Goal: Task Accomplishment & Management: Complete application form

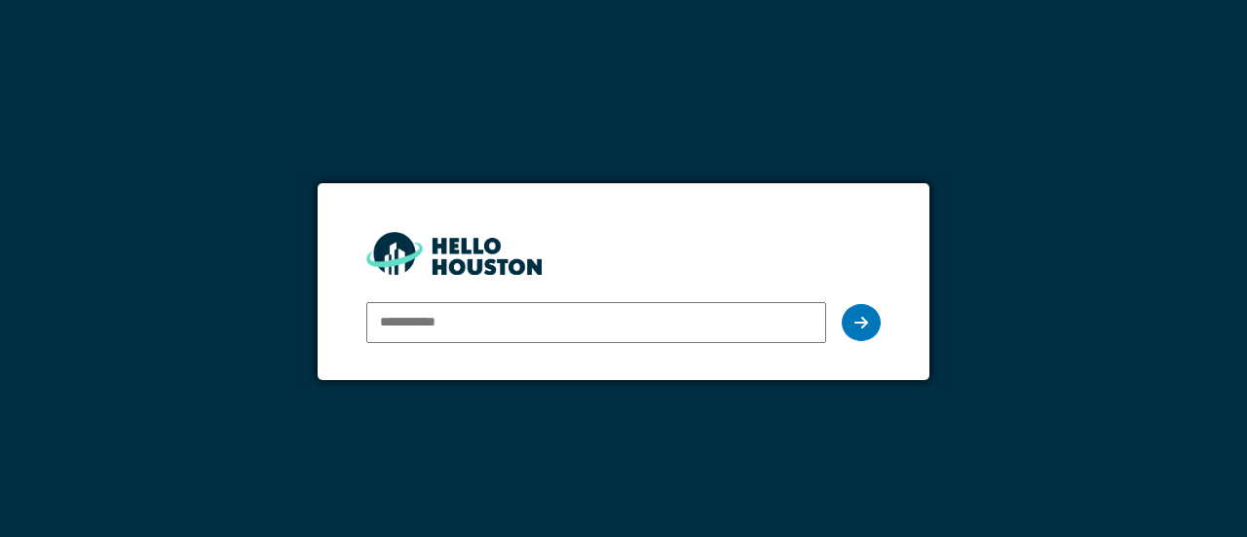
type input "**********"
click at [855, 324] on icon at bounding box center [862, 323] width 14 height 16
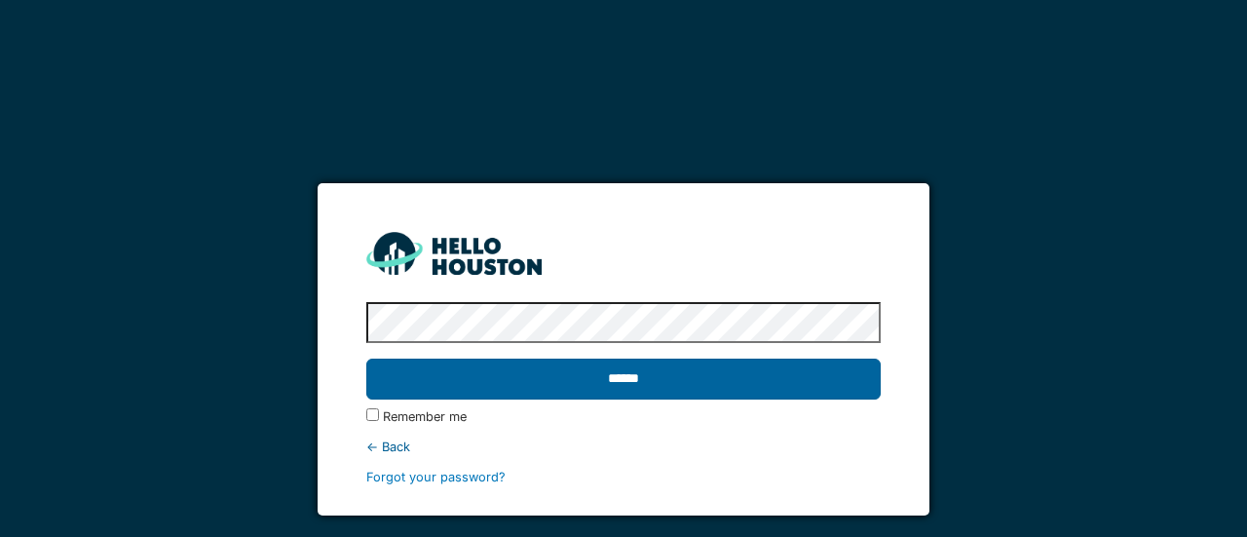
click at [761, 369] on input "******" at bounding box center [623, 379] width 514 height 41
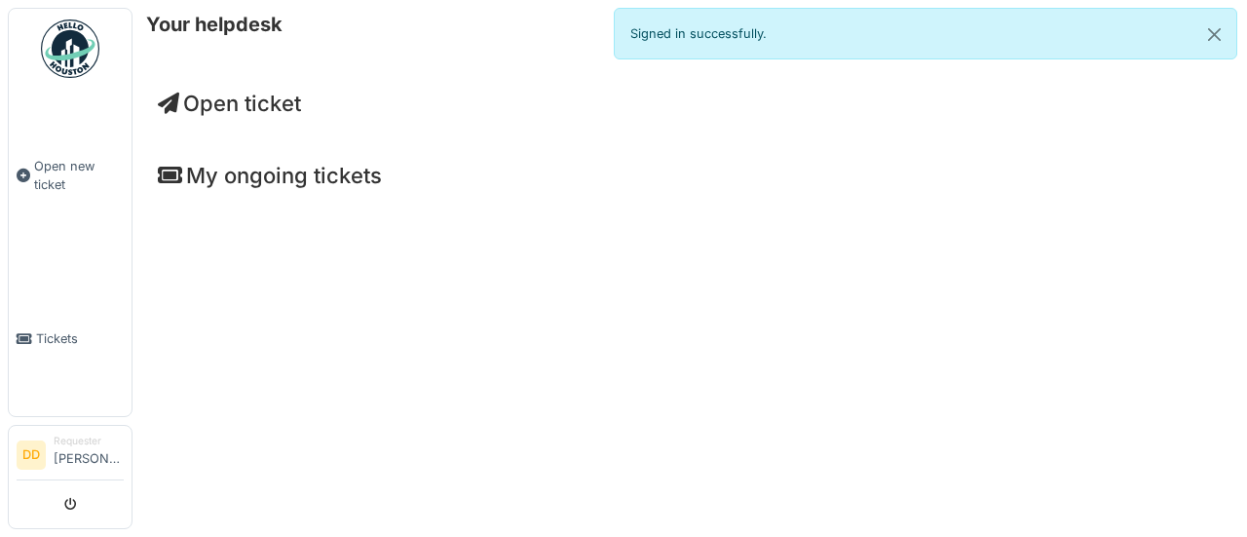
click at [249, 100] on span "Open ticket" at bounding box center [229, 103] width 143 height 25
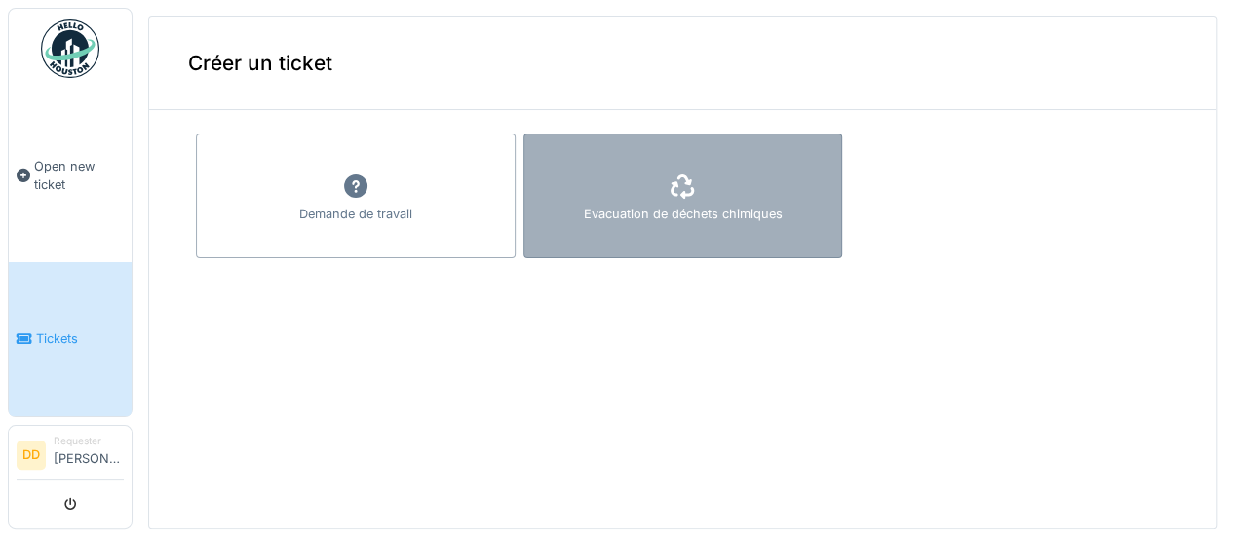
click at [677, 178] on div "Evacuation de déchets chimiques" at bounding box center [683, 195] width 320 height 125
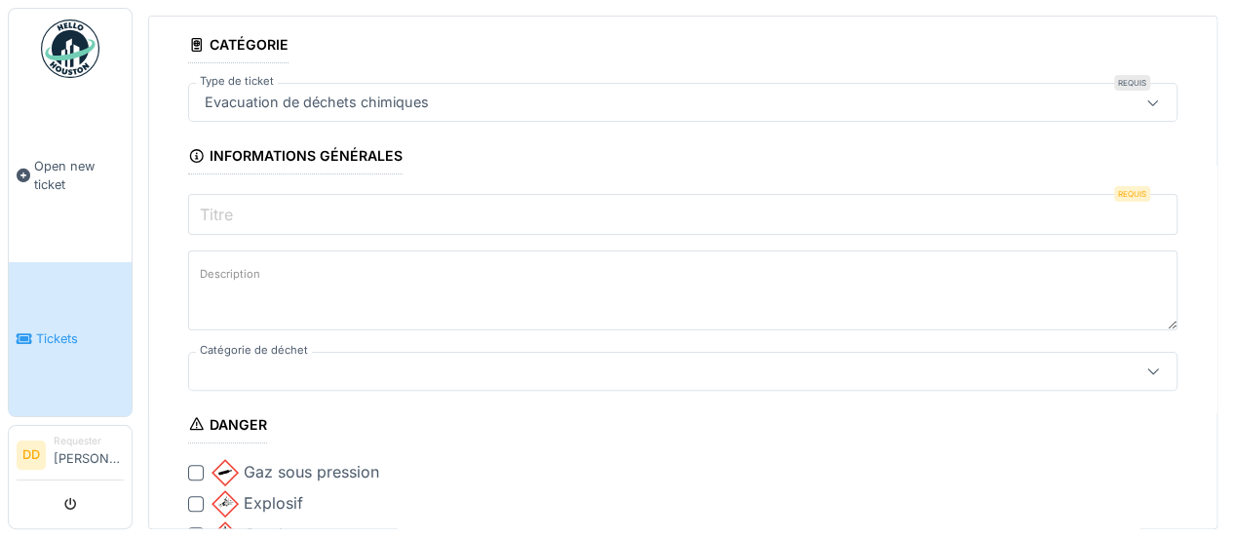
scroll to position [111, 0]
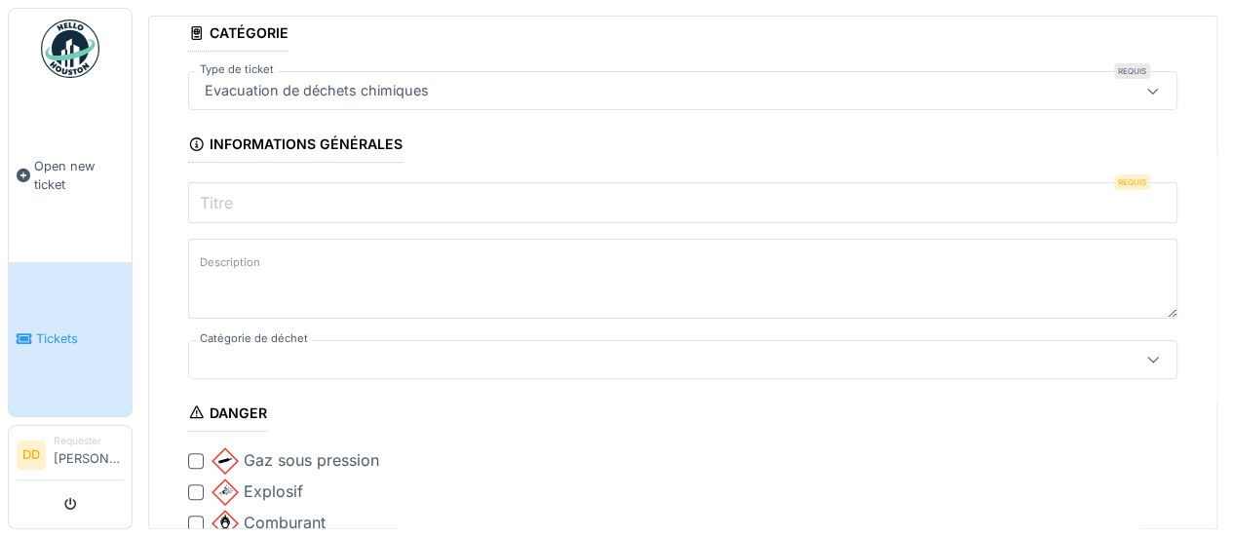
click at [428, 202] on input "Titre" at bounding box center [682, 202] width 989 height 41
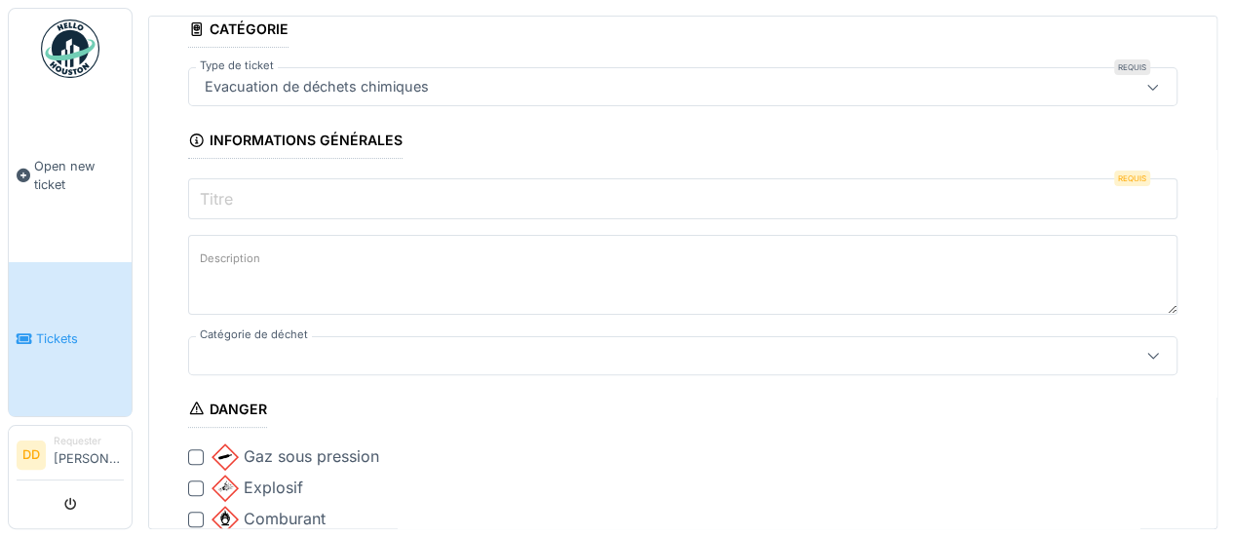
scroll to position [154, 0]
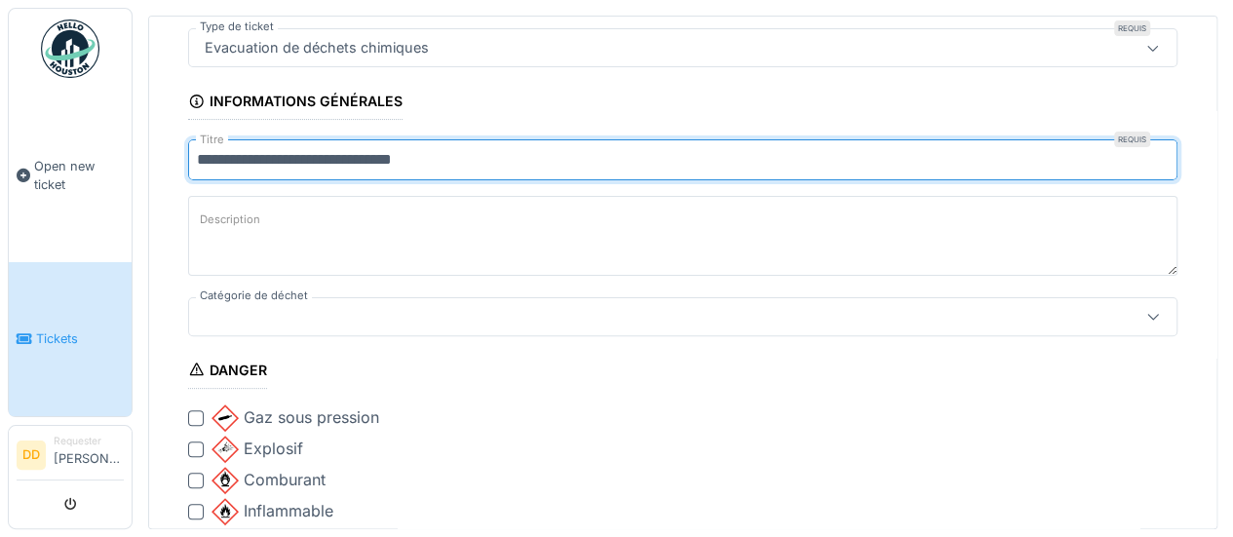
type input "**********"
click at [393, 222] on textarea "Description" at bounding box center [682, 236] width 989 height 80
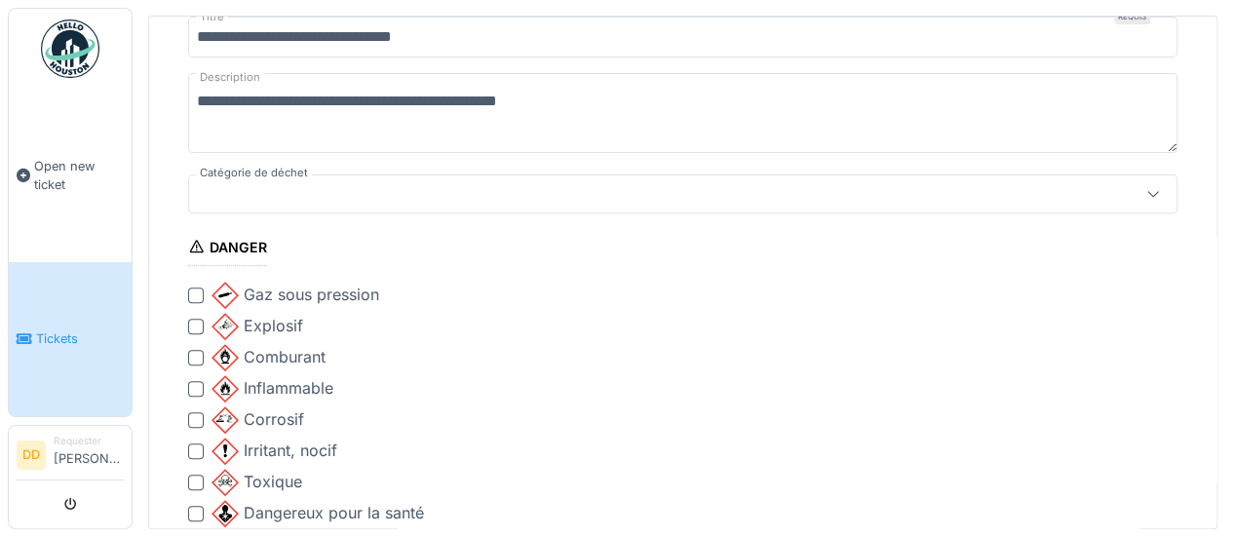
scroll to position [446, 0]
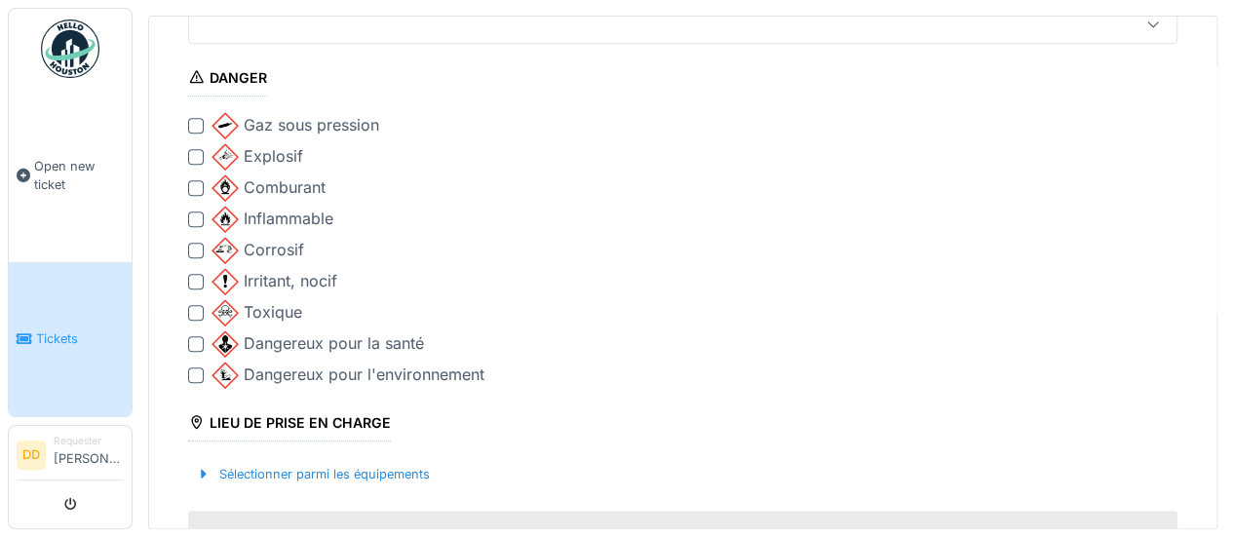
type textarea "**********"
click at [197, 278] on div at bounding box center [196, 282] width 16 height 16
click at [195, 367] on div at bounding box center [196, 375] width 16 height 16
click at [197, 342] on div at bounding box center [196, 344] width 16 height 16
click at [195, 247] on div at bounding box center [196, 251] width 16 height 16
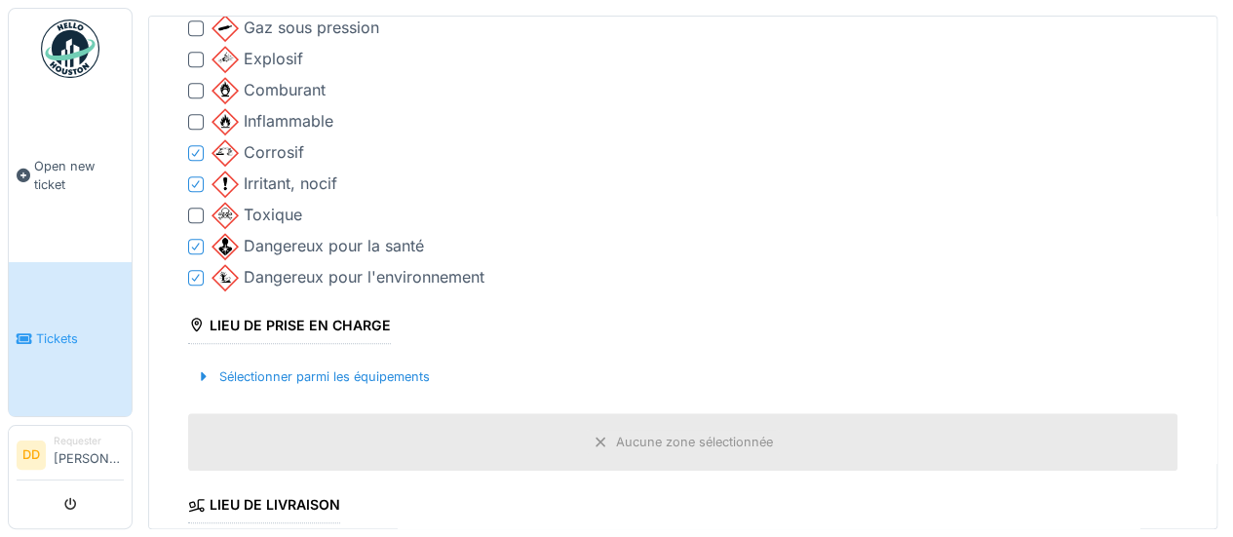
scroll to position [154, 0]
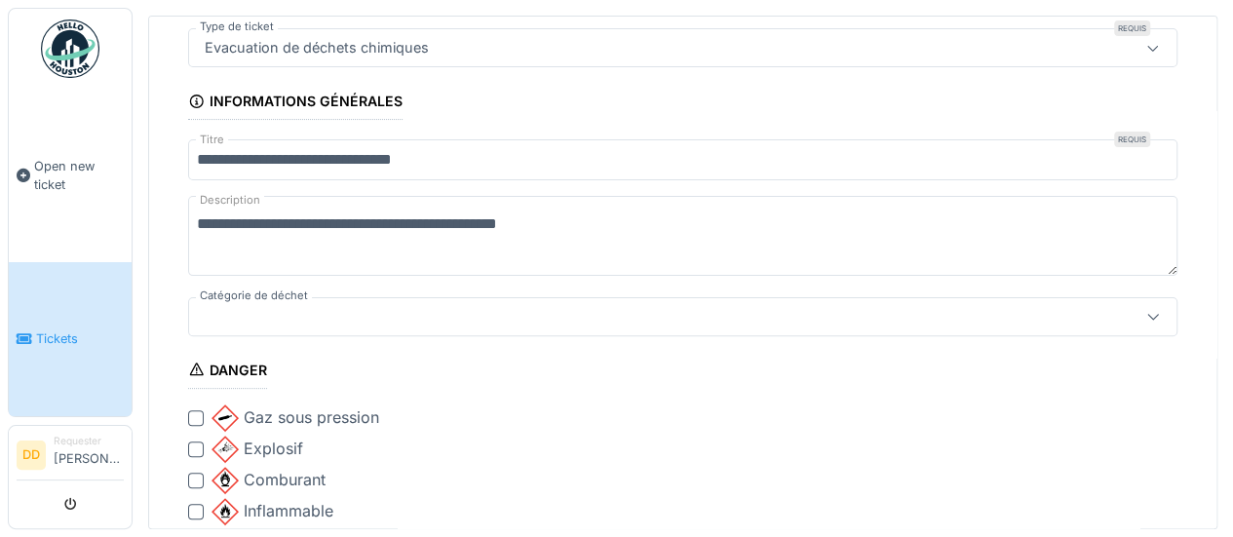
click at [1129, 303] on div at bounding box center [1152, 316] width 47 height 37
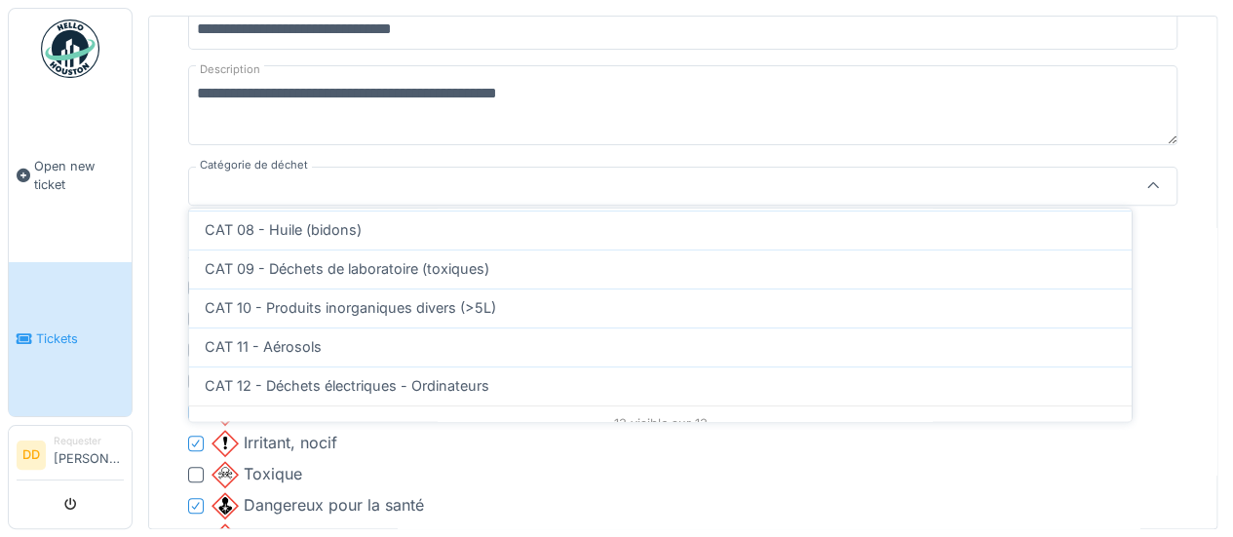
scroll to position [415, 0]
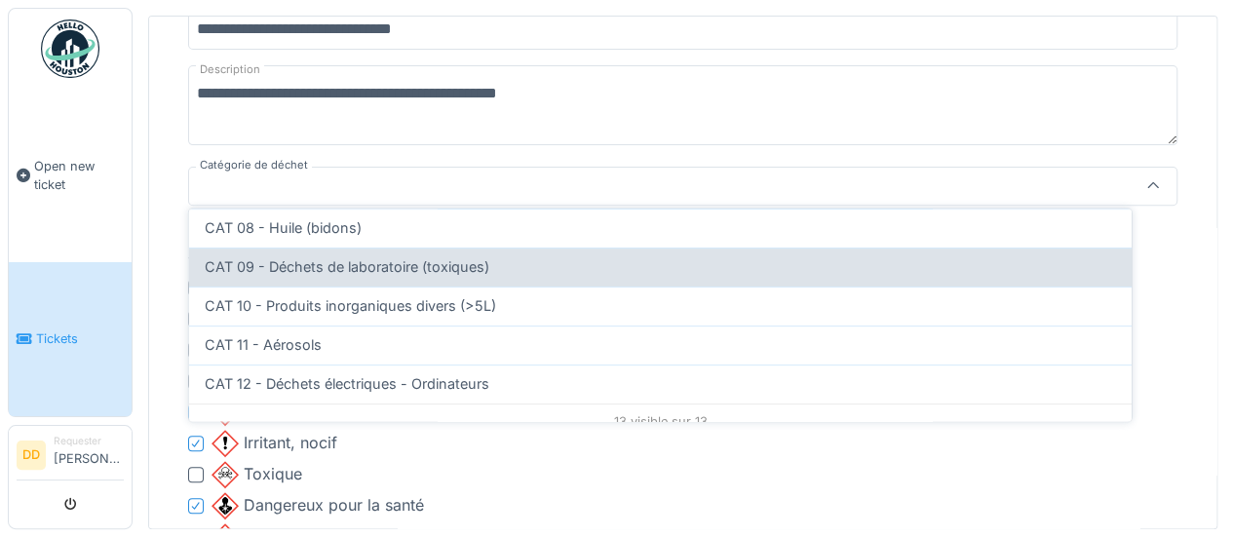
click at [370, 261] on span "CAT 09 - Déchets de laboratoire (toxiques)" at bounding box center [347, 266] width 285 height 21
type input "**"
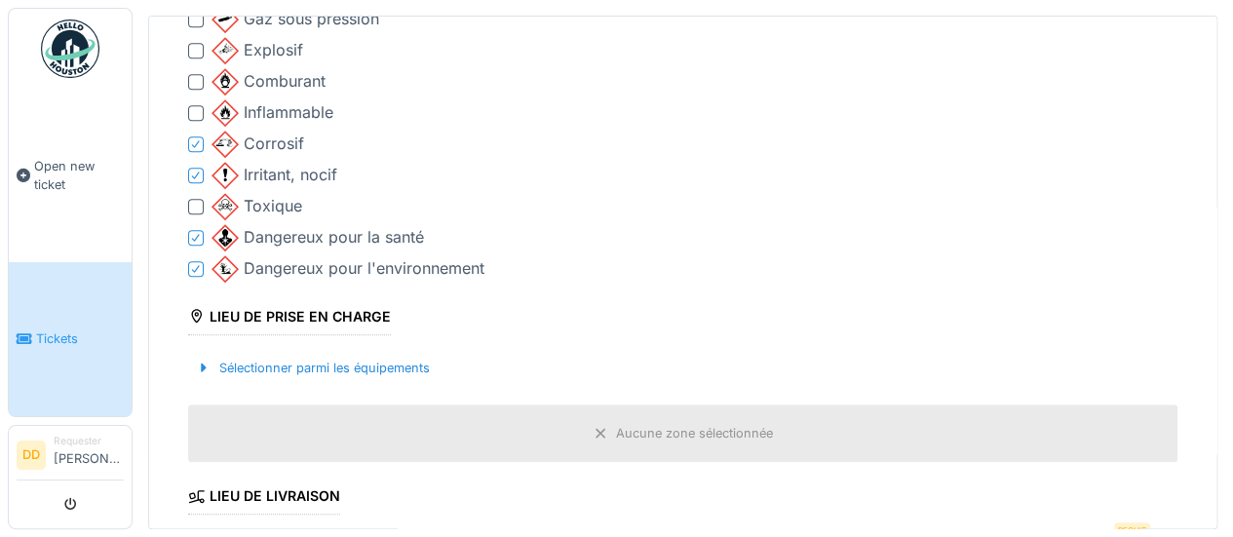
scroll to position [577, 0]
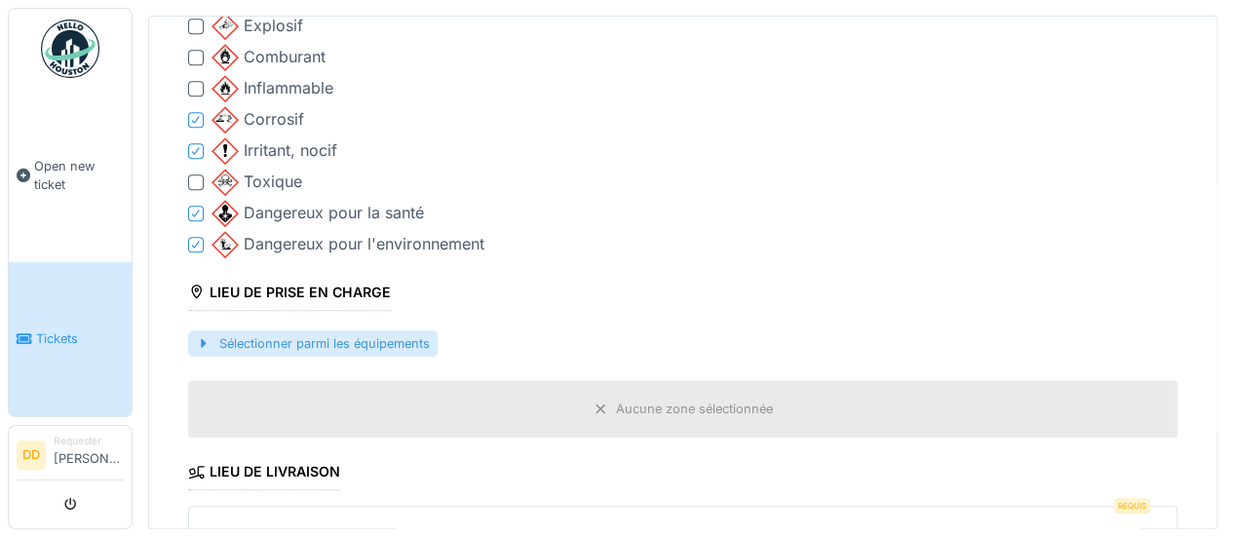
click at [392, 335] on div "Sélectionner parmi les équipements" at bounding box center [312, 343] width 249 height 26
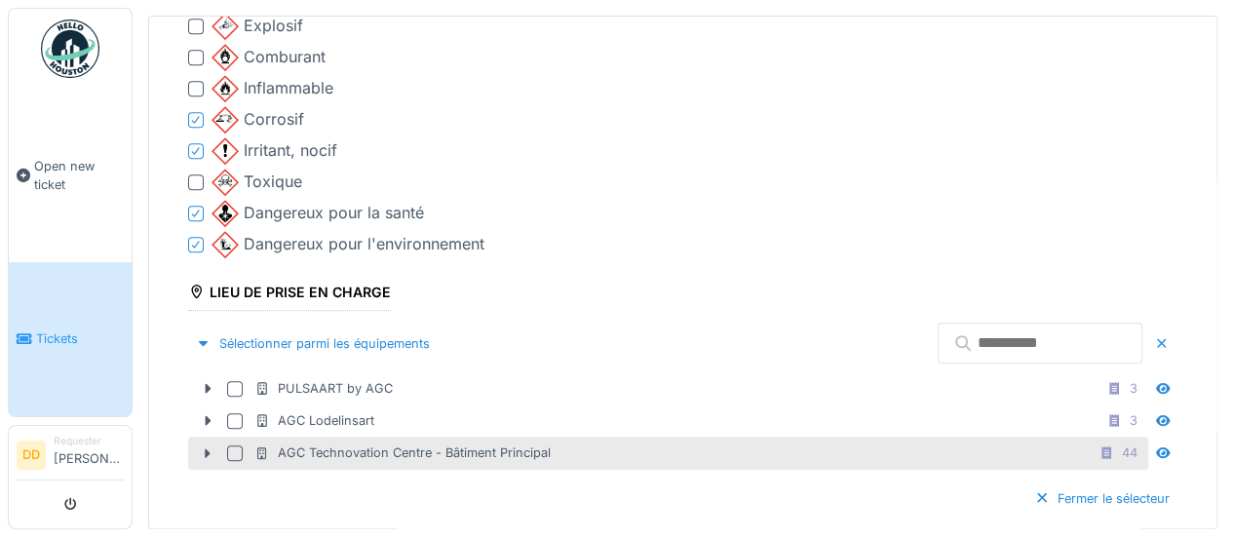
click at [230, 445] on div at bounding box center [235, 453] width 16 height 16
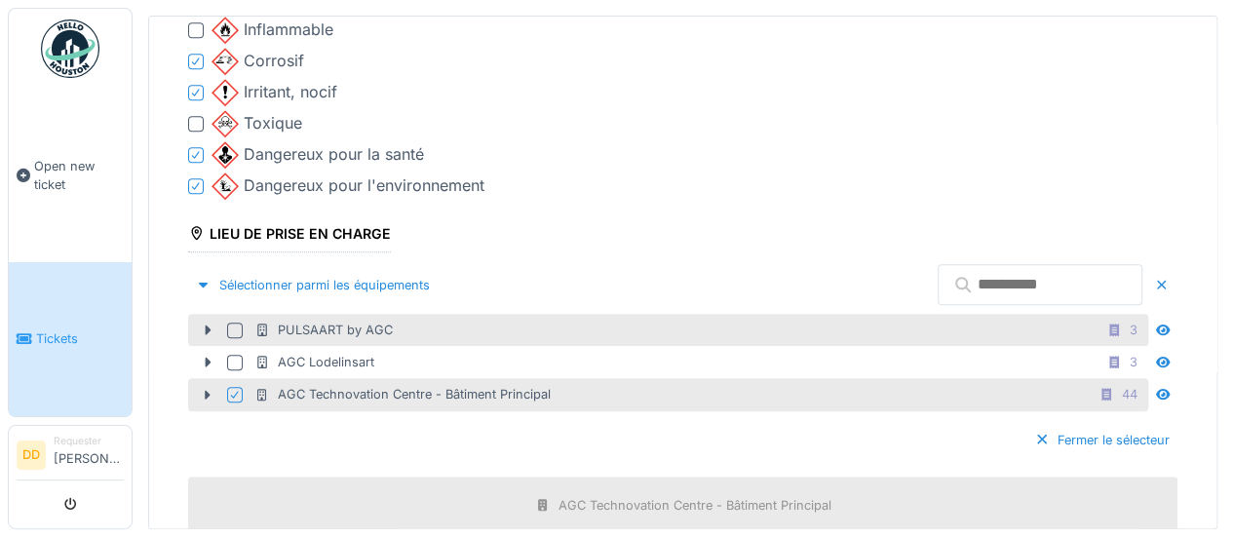
scroll to position [674, 0]
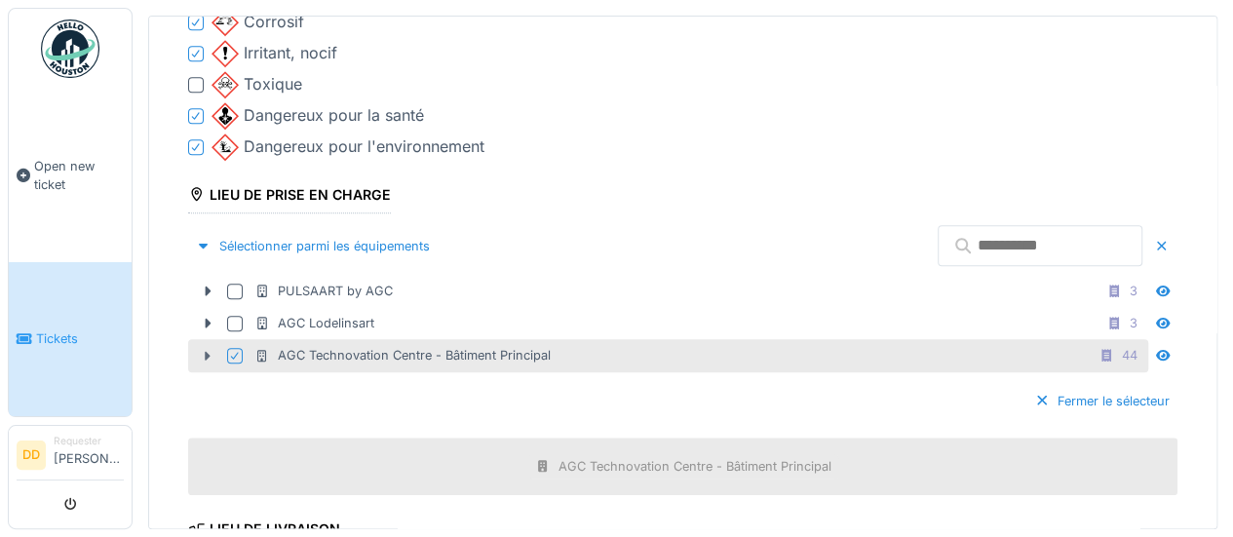
click at [209, 350] on icon at bounding box center [208, 356] width 16 height 13
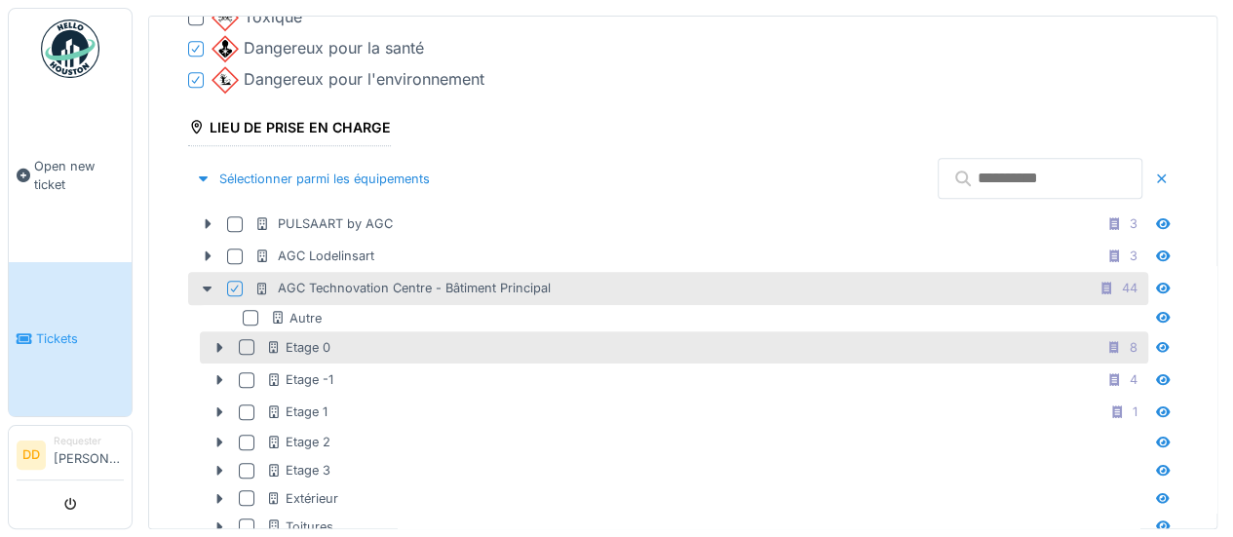
scroll to position [772, 0]
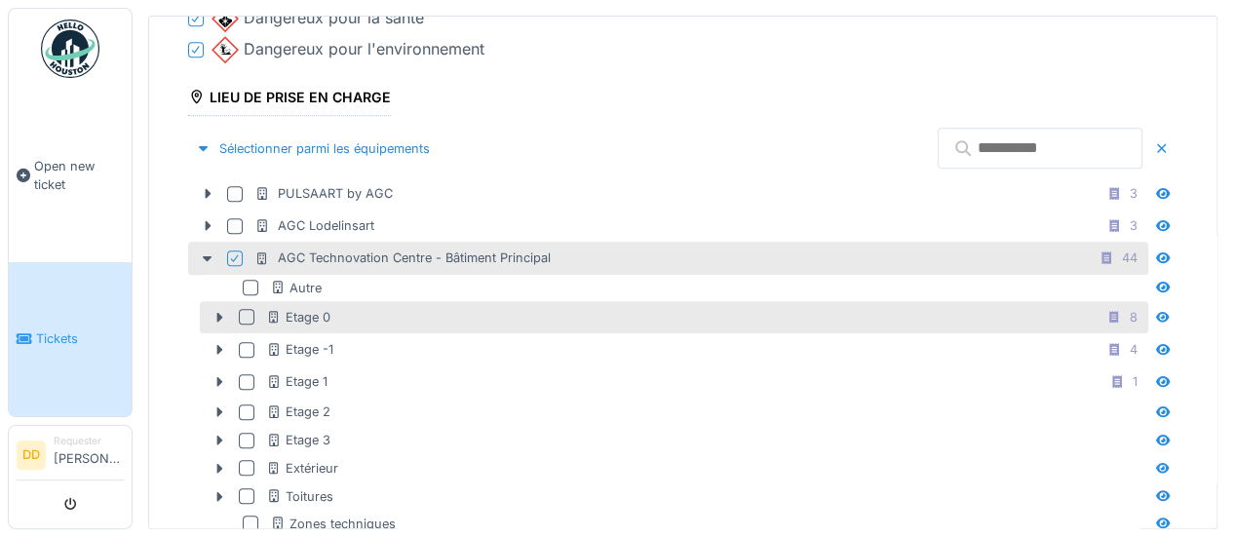
click at [253, 309] on div at bounding box center [247, 317] width 16 height 16
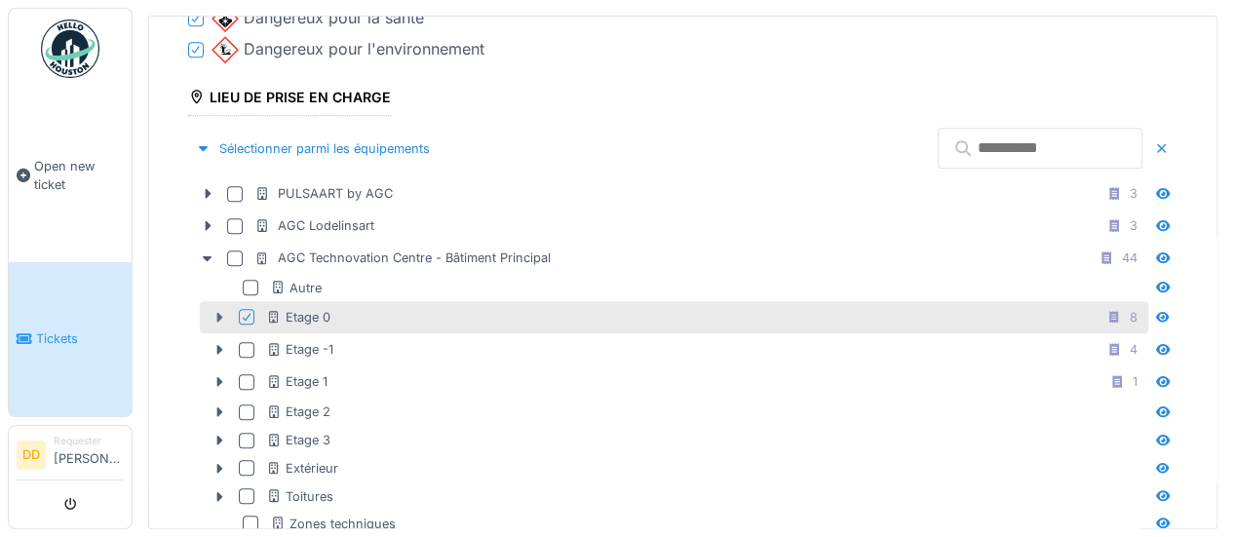
click at [218, 313] on icon at bounding box center [220, 318] width 6 height 10
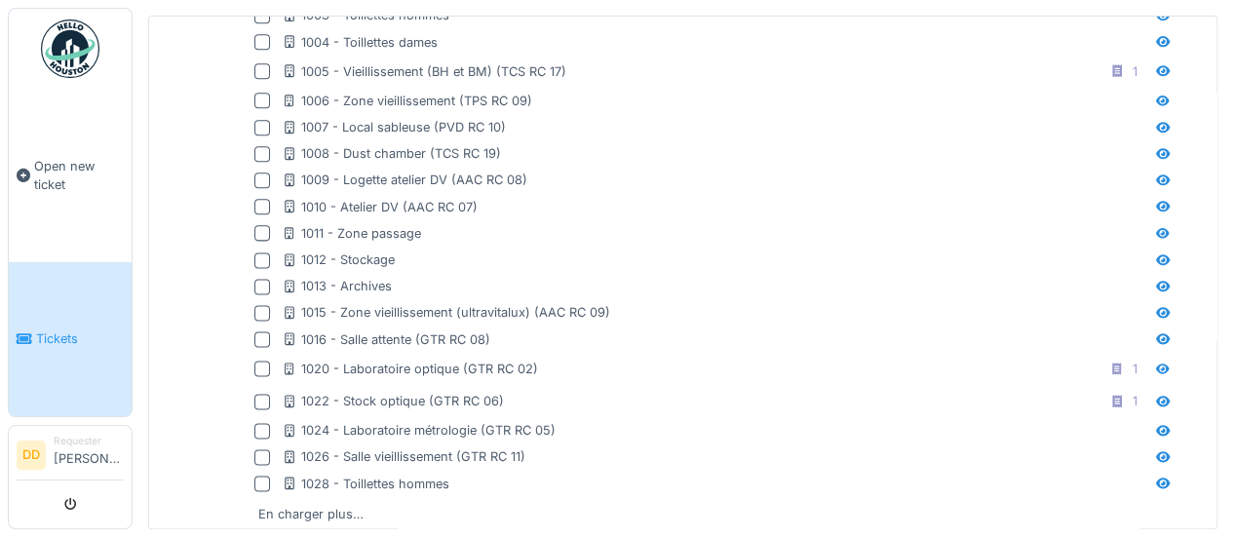
scroll to position [1259, 0]
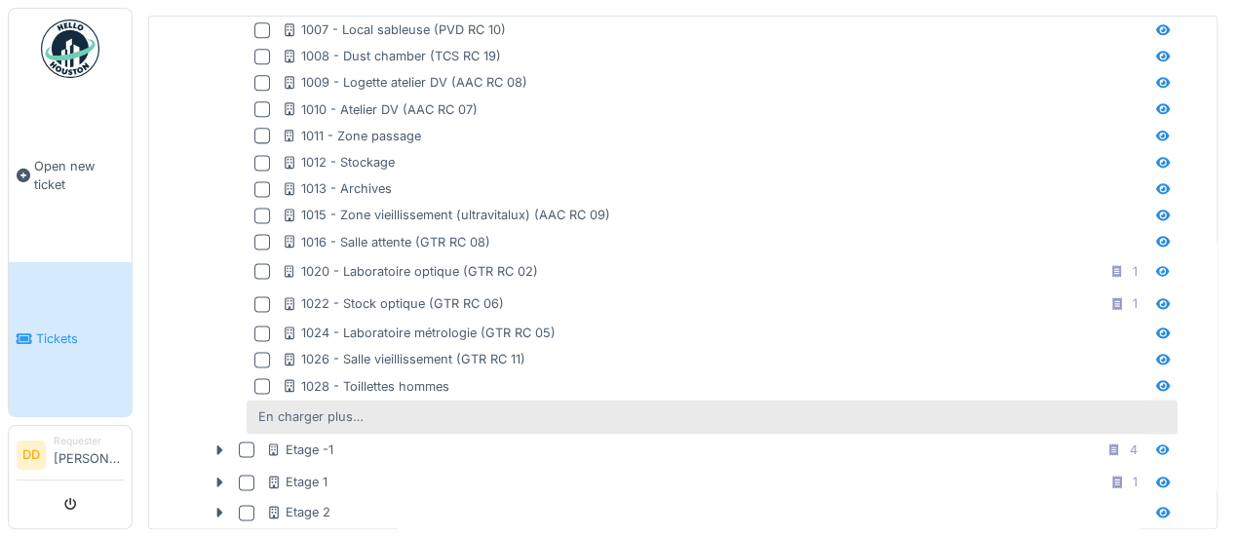
click at [331, 403] on div "En charger plus…" at bounding box center [310, 416] width 121 height 26
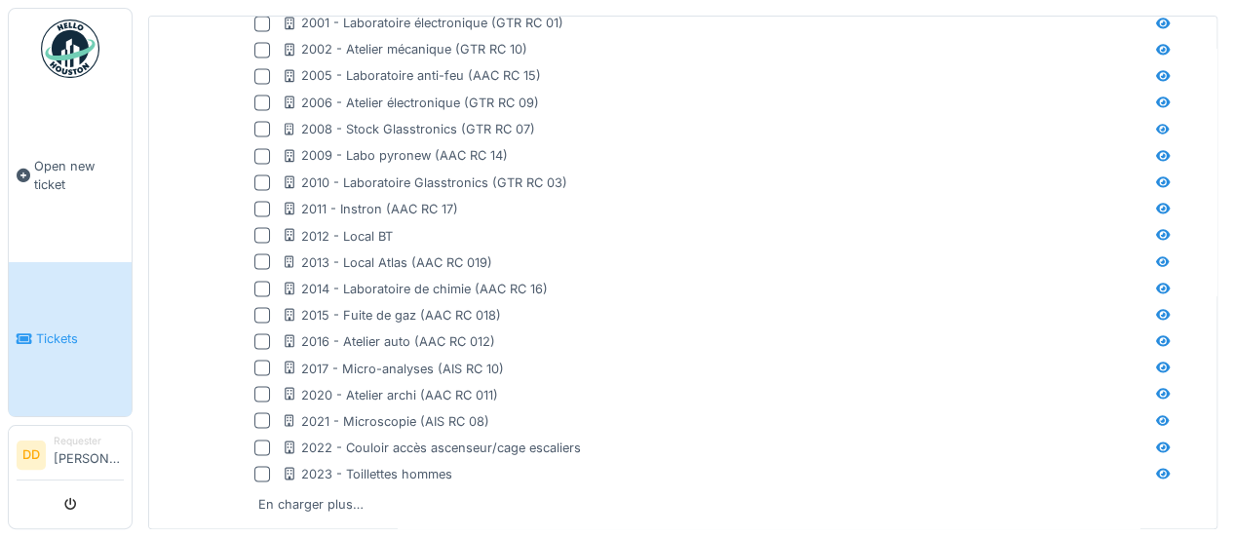
scroll to position [1844, 0]
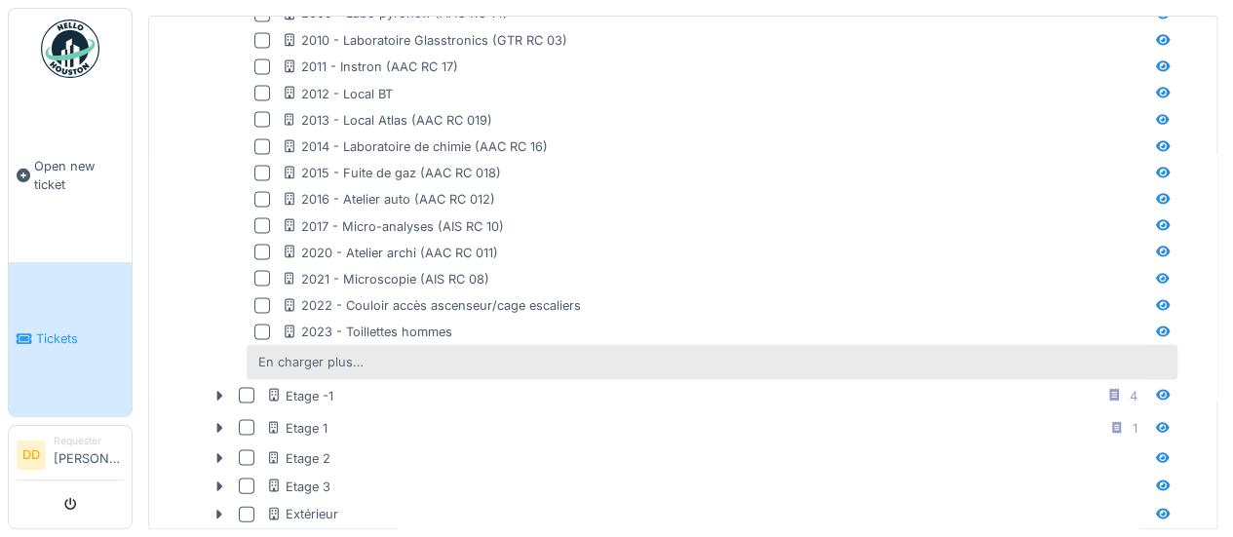
click at [296, 348] on div "En charger plus…" at bounding box center [310, 361] width 121 height 26
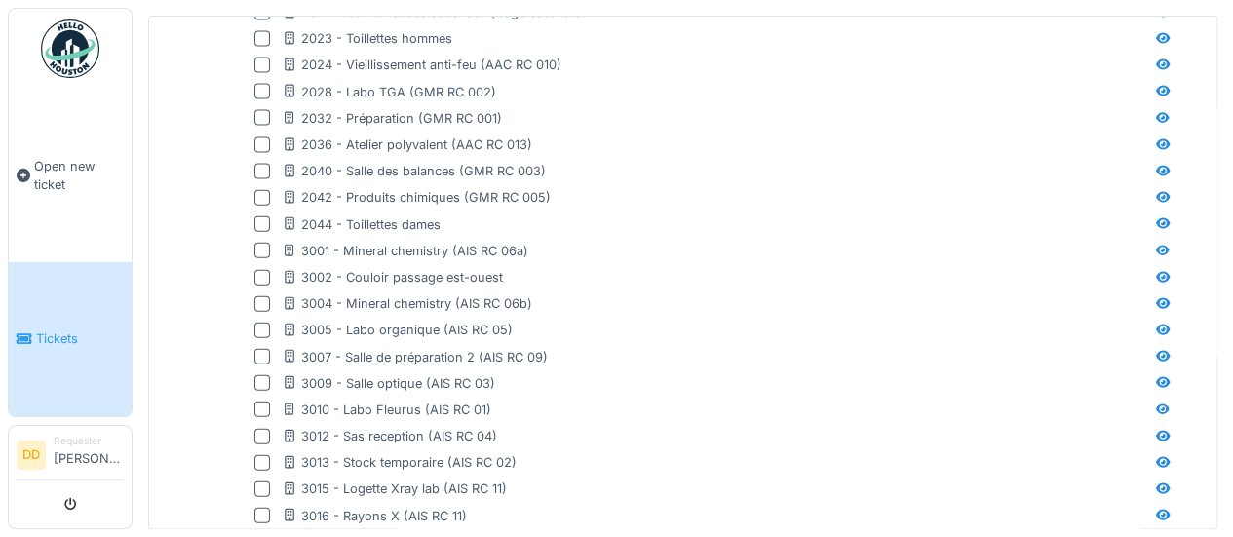
scroll to position [2038, 0]
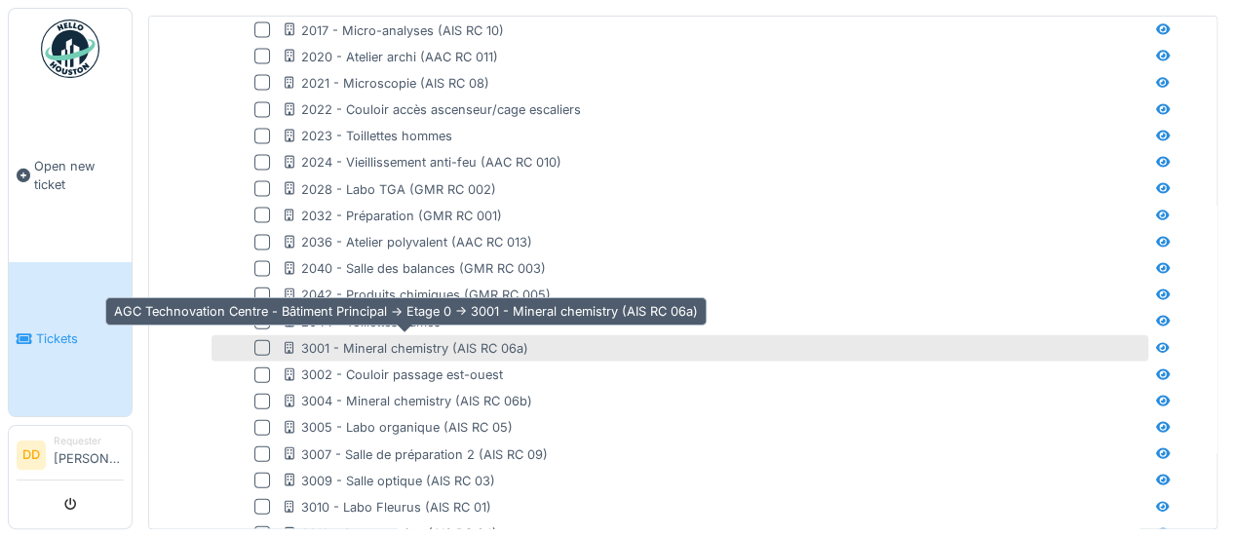
click at [396, 340] on div "3001 - Mineral chemistry (AIS RC 06a)" at bounding box center [405, 348] width 247 height 19
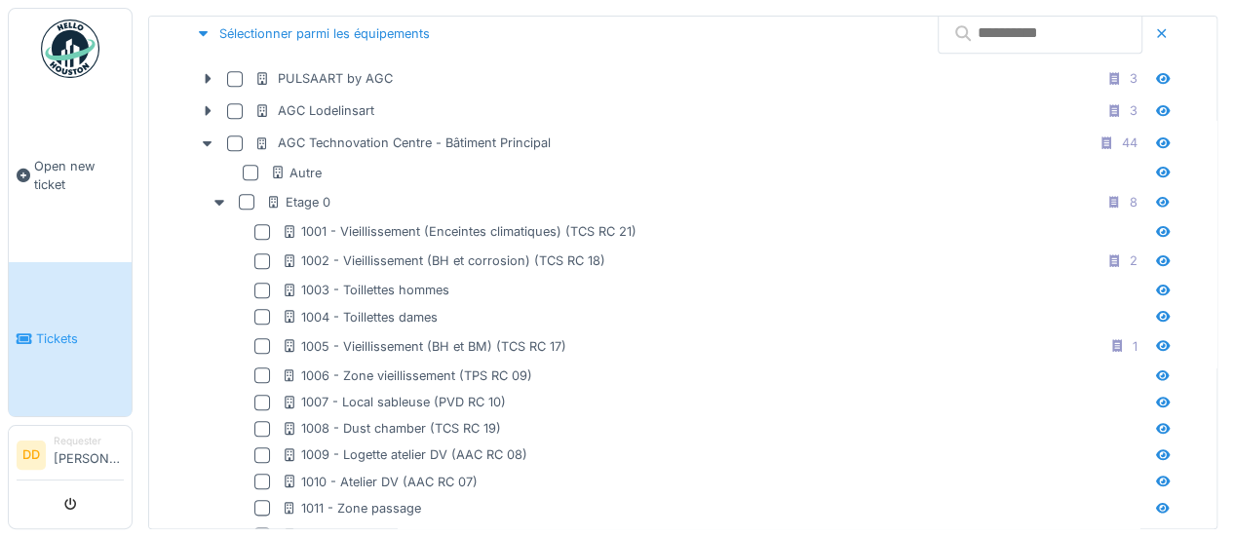
scroll to position [772, 0]
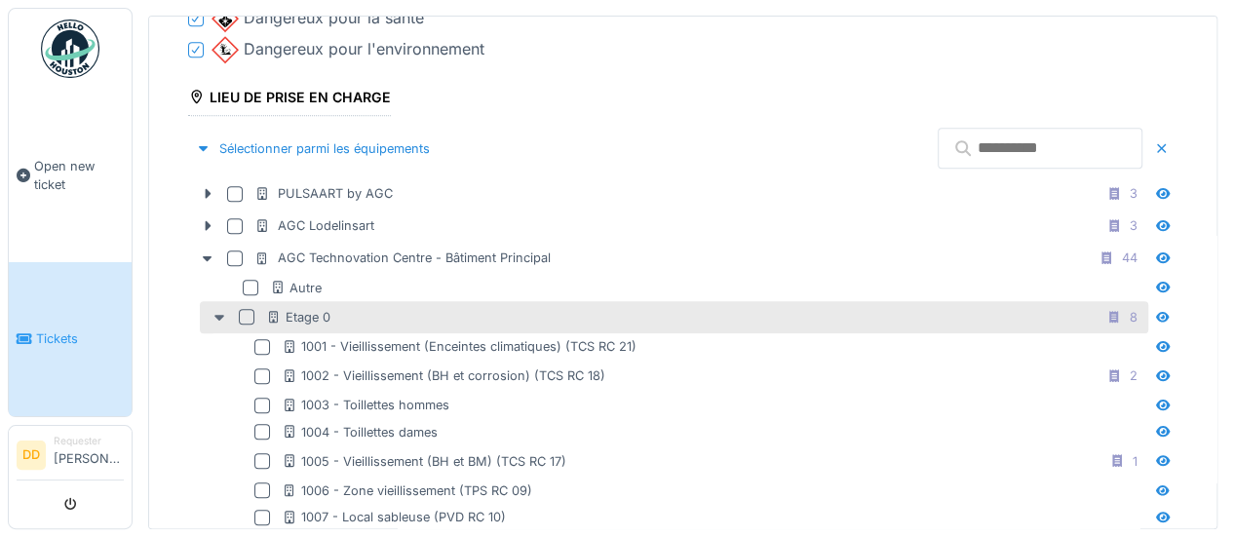
click at [216, 311] on icon at bounding box center [219, 317] width 16 height 13
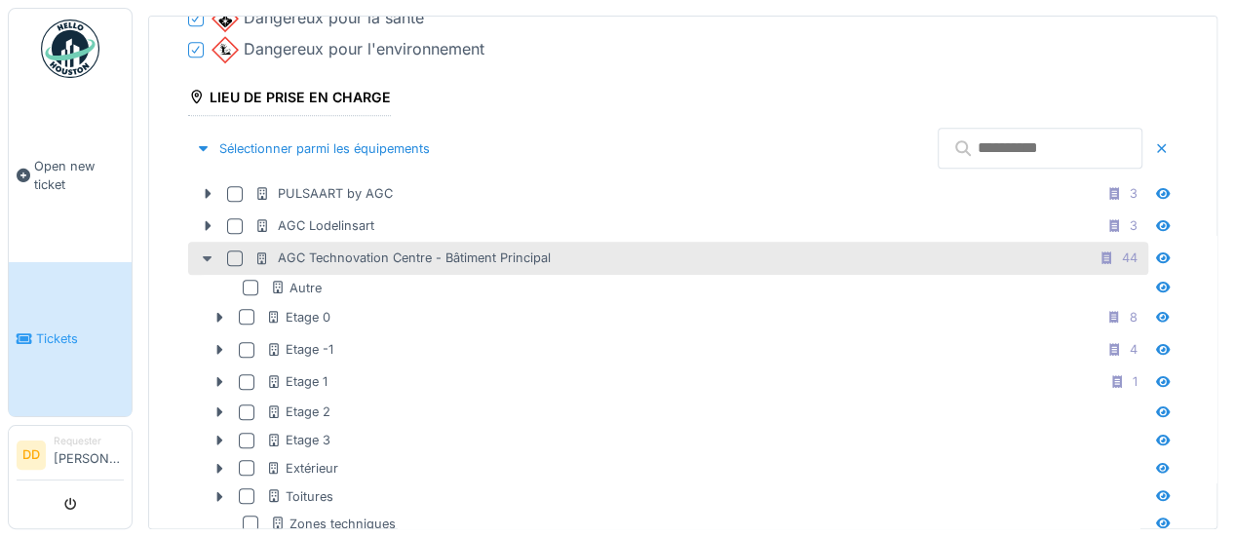
click at [212, 254] on icon at bounding box center [208, 258] width 16 height 13
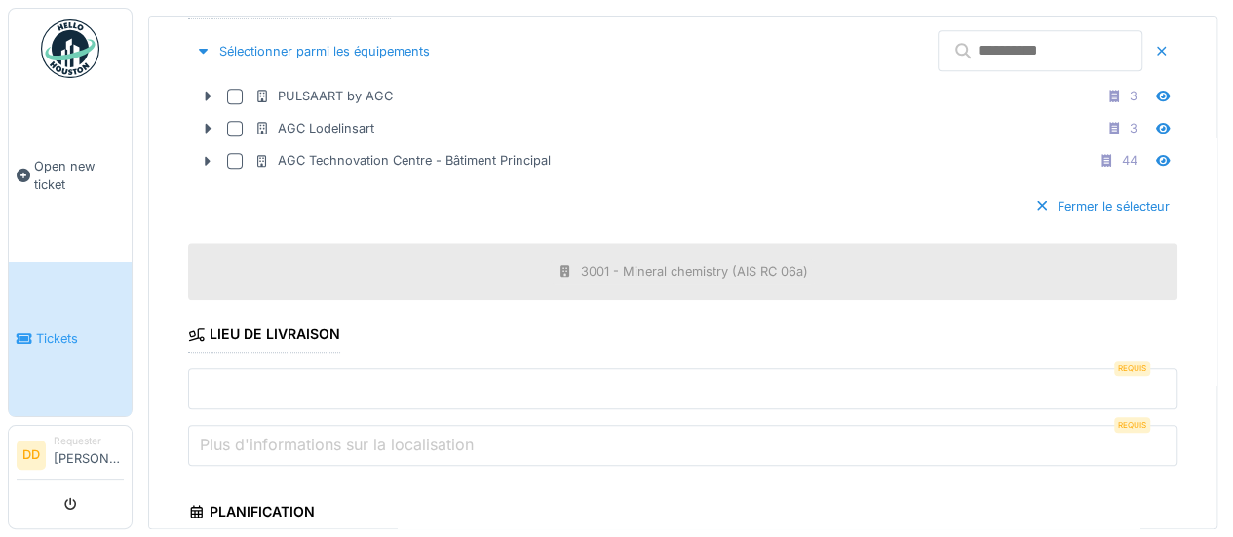
scroll to position [1064, 0]
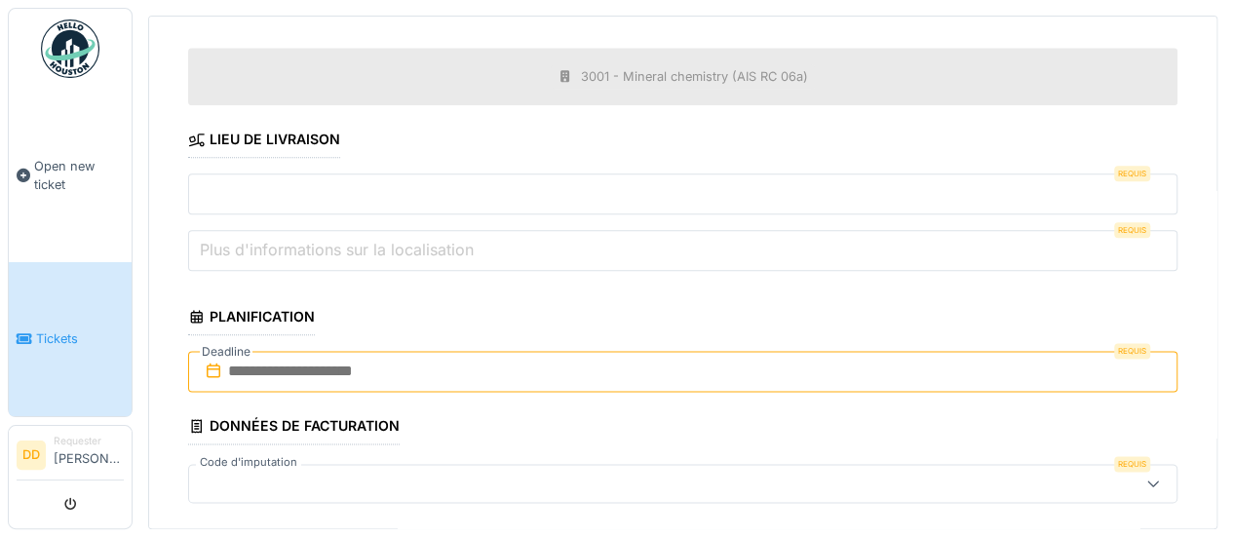
click at [450, 362] on input "text" at bounding box center [682, 371] width 989 height 41
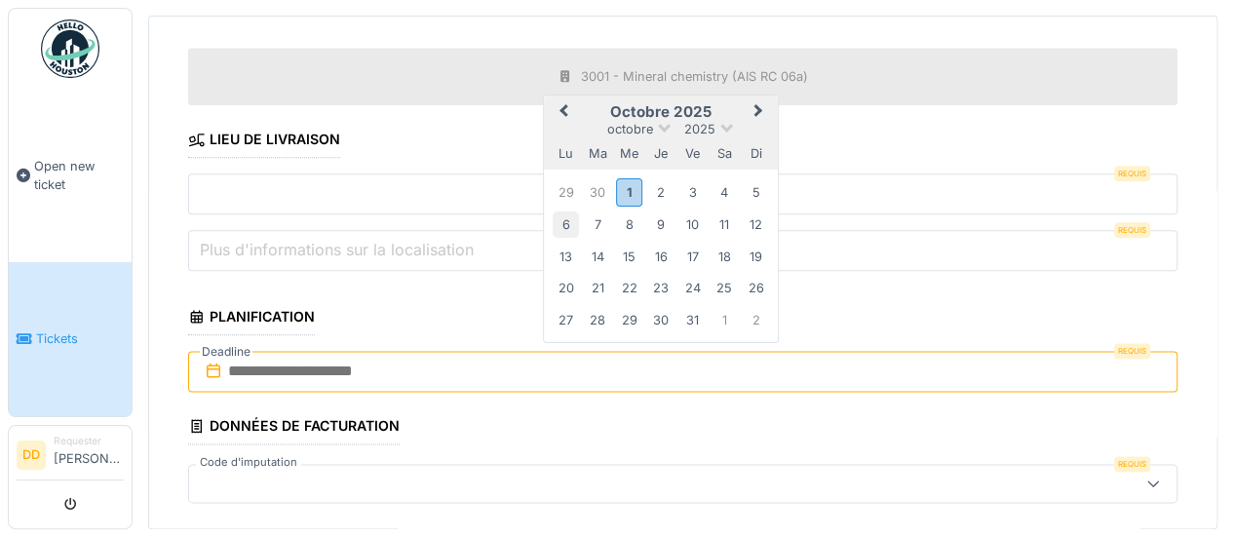
click at [571, 211] on div "6" at bounding box center [565, 224] width 26 height 26
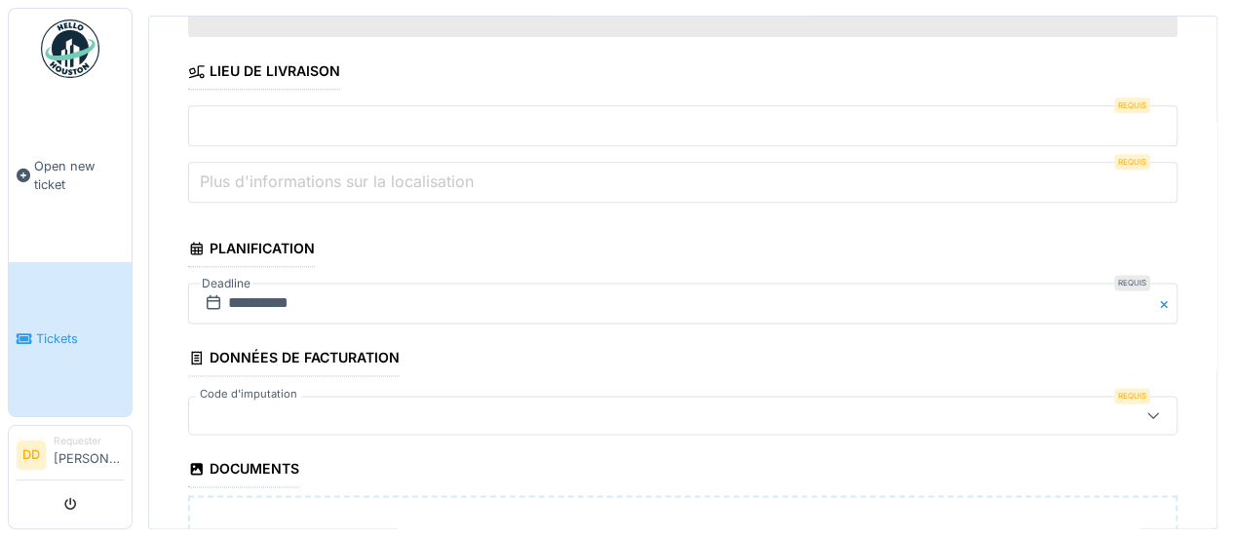
scroll to position [1161, 0]
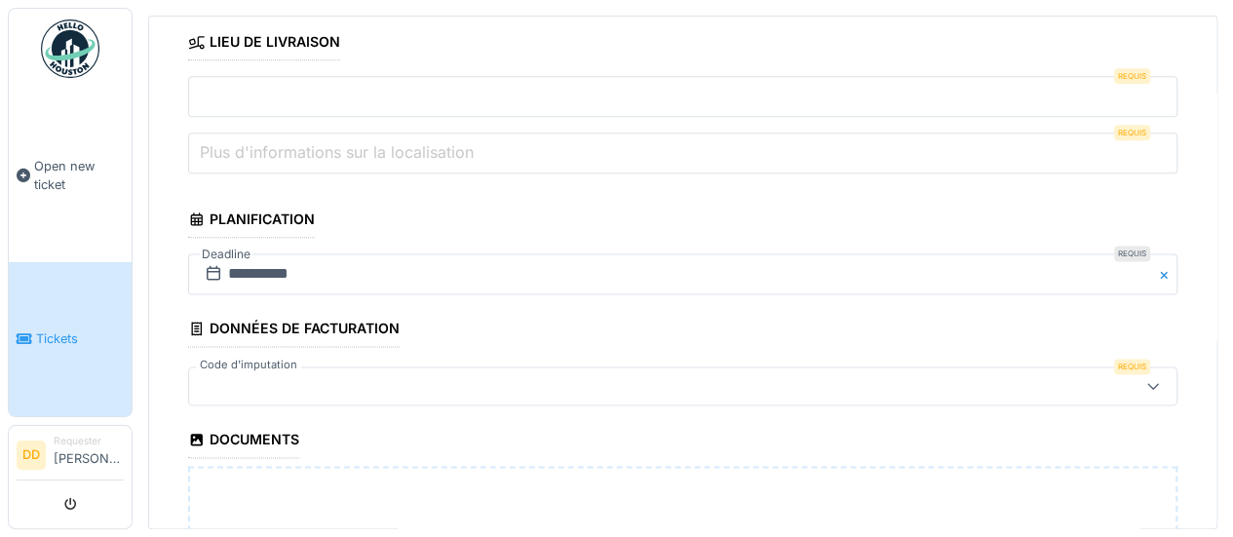
click at [355, 375] on div at bounding box center [626, 385] width 858 height 21
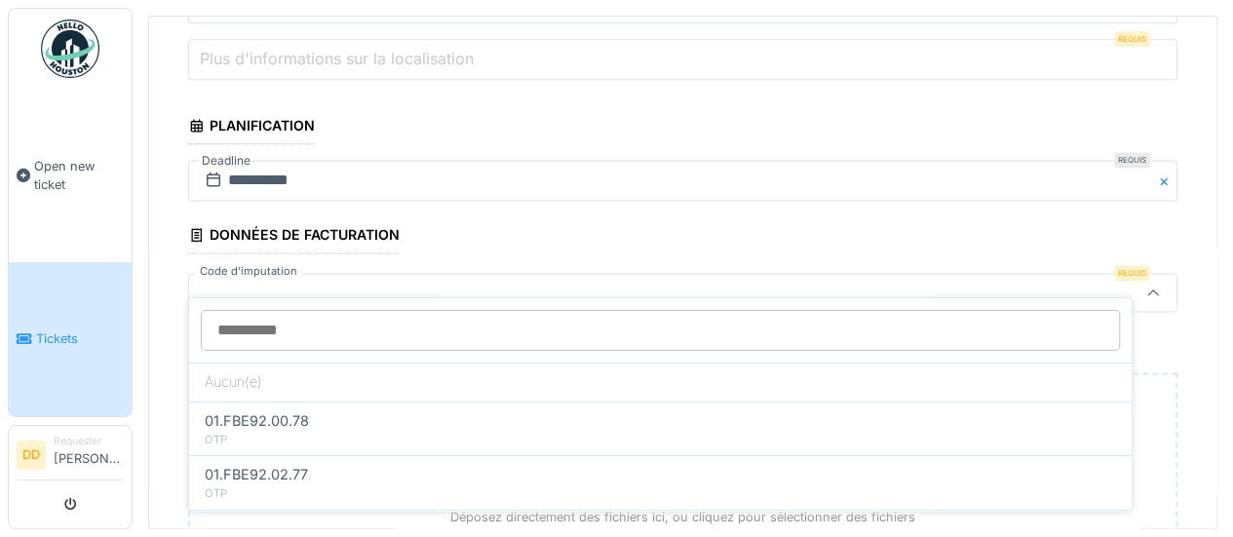
scroll to position [1266, 0]
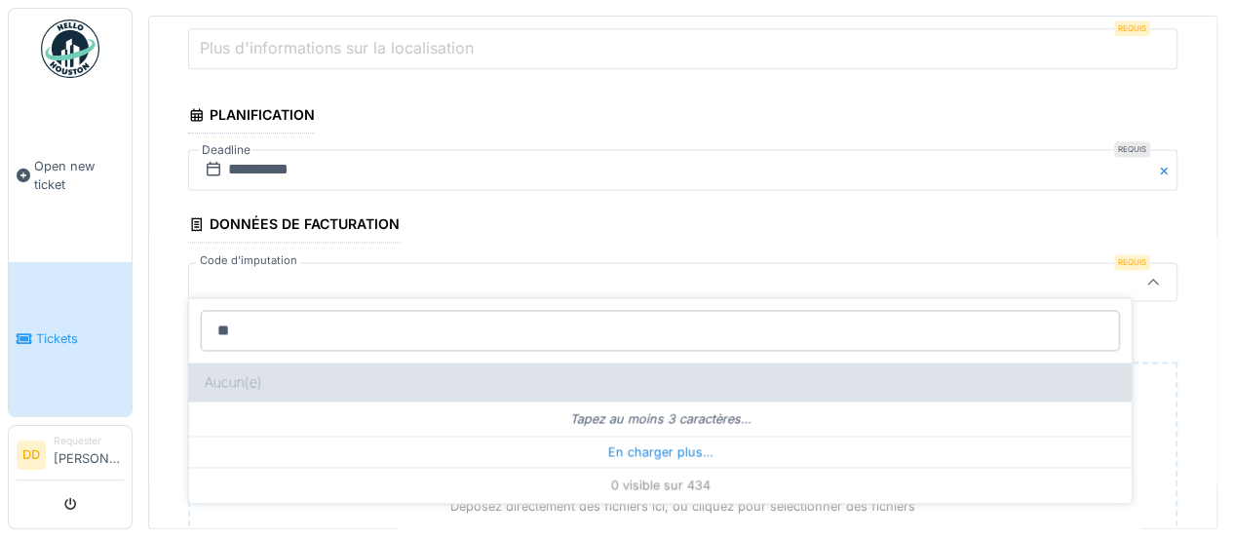
type input "*"
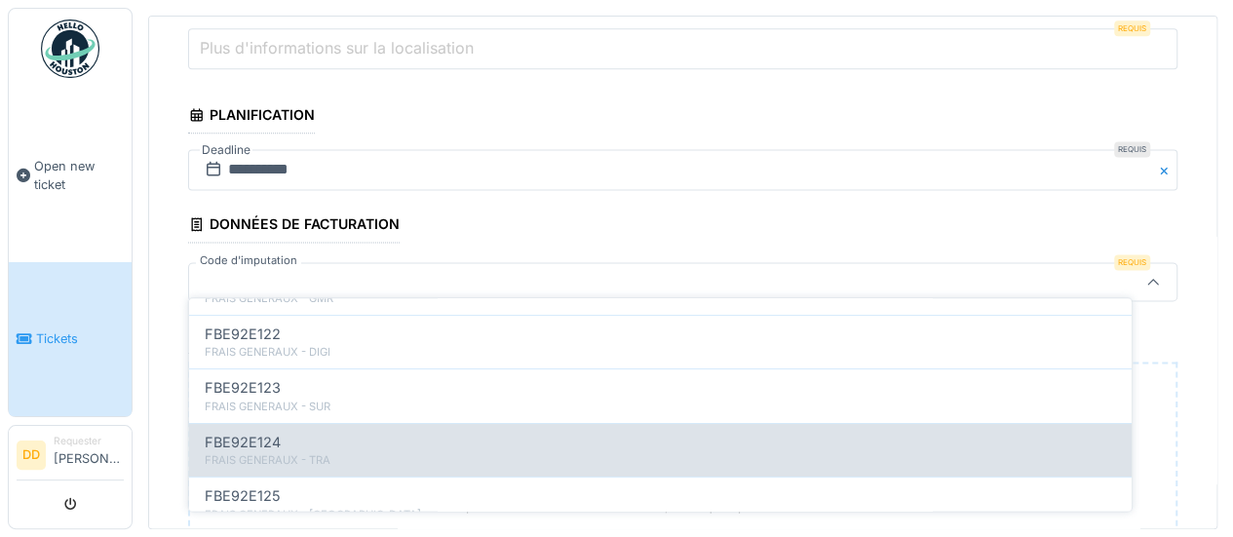
scroll to position [292, 0]
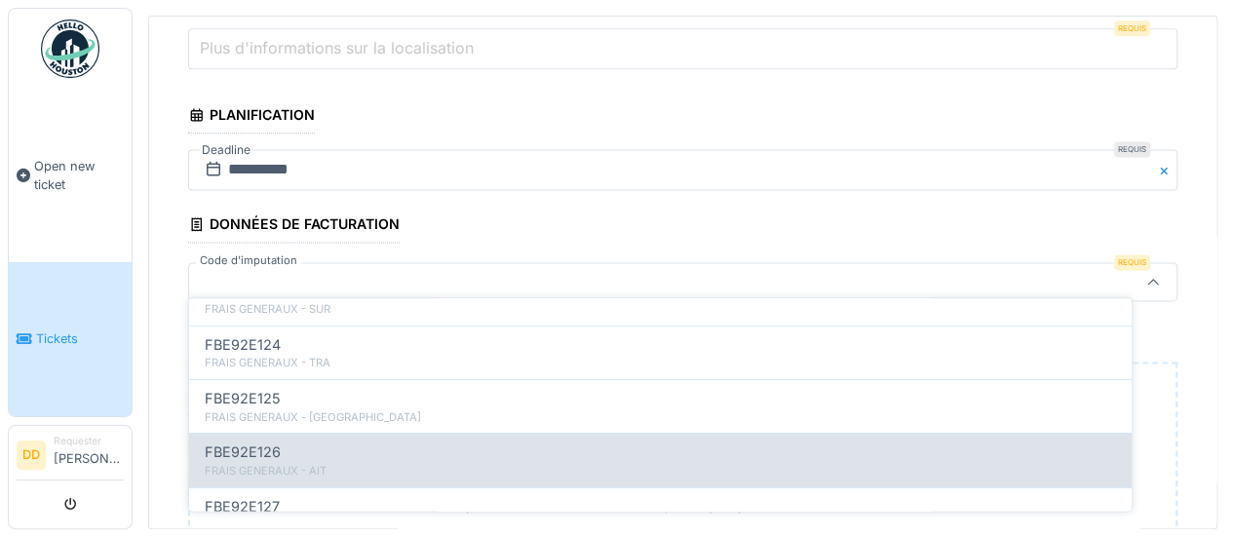
type input "********"
click at [345, 444] on div "FBE92E126" at bounding box center [660, 452] width 911 height 21
type input "**"
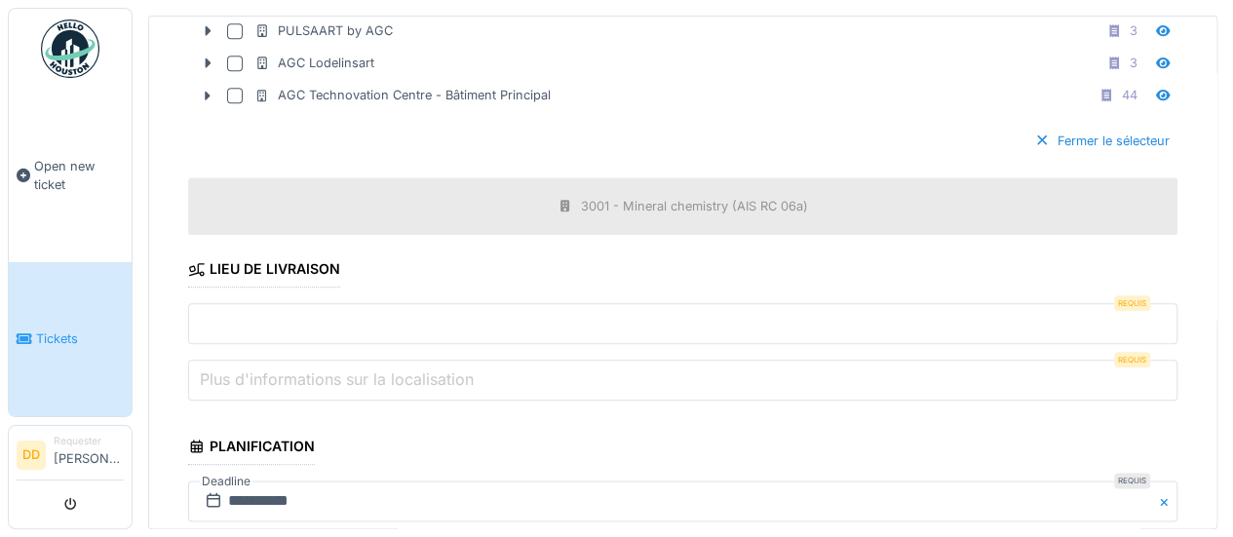
scroll to position [974, 0]
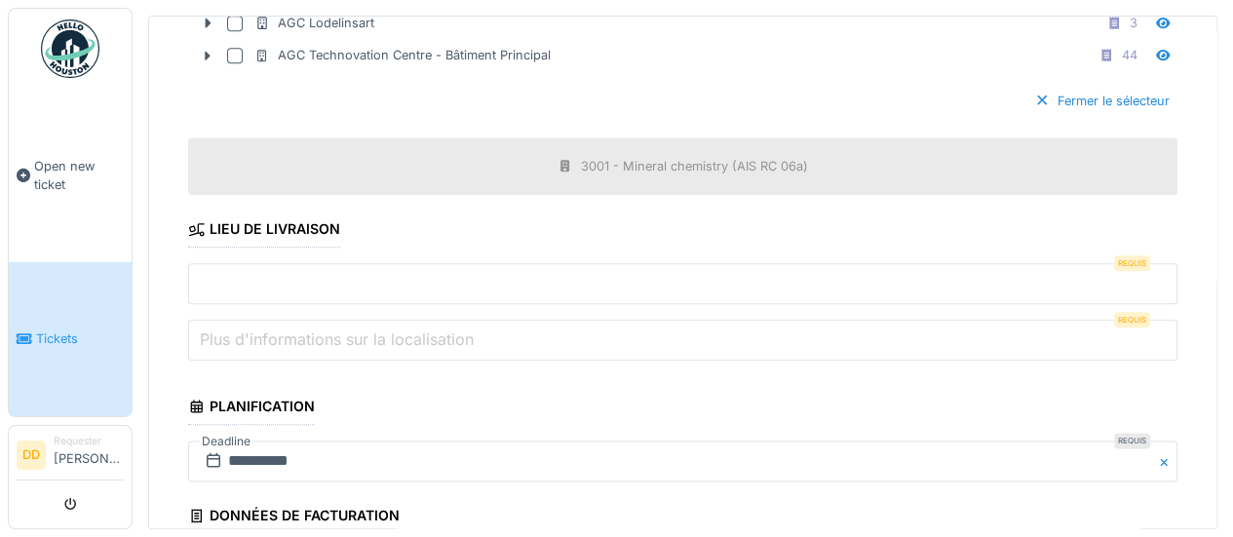
click at [483, 264] on input "text" at bounding box center [682, 283] width 989 height 41
click at [493, 217] on fieldset "**********" at bounding box center [682, 92] width 989 height 1882
click at [454, 327] on label "Plus d'informations sur la localisation" at bounding box center [337, 338] width 282 height 23
click at [454, 324] on input "Plus d'informations sur la localisation" at bounding box center [682, 340] width 989 height 41
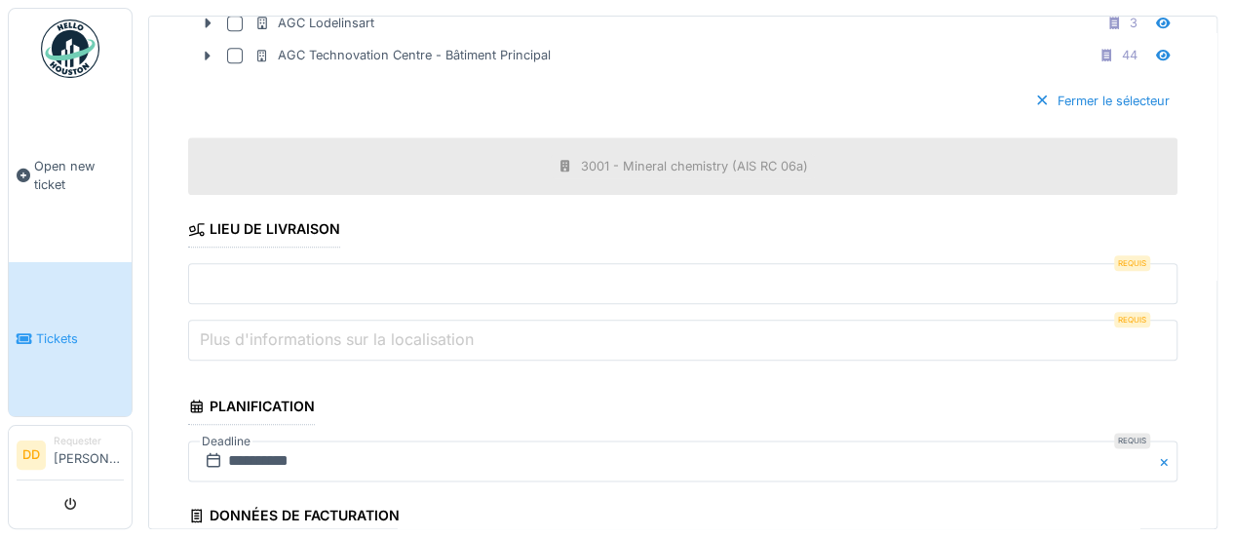
click at [1114, 255] on div "Requis" at bounding box center [1132, 263] width 36 height 16
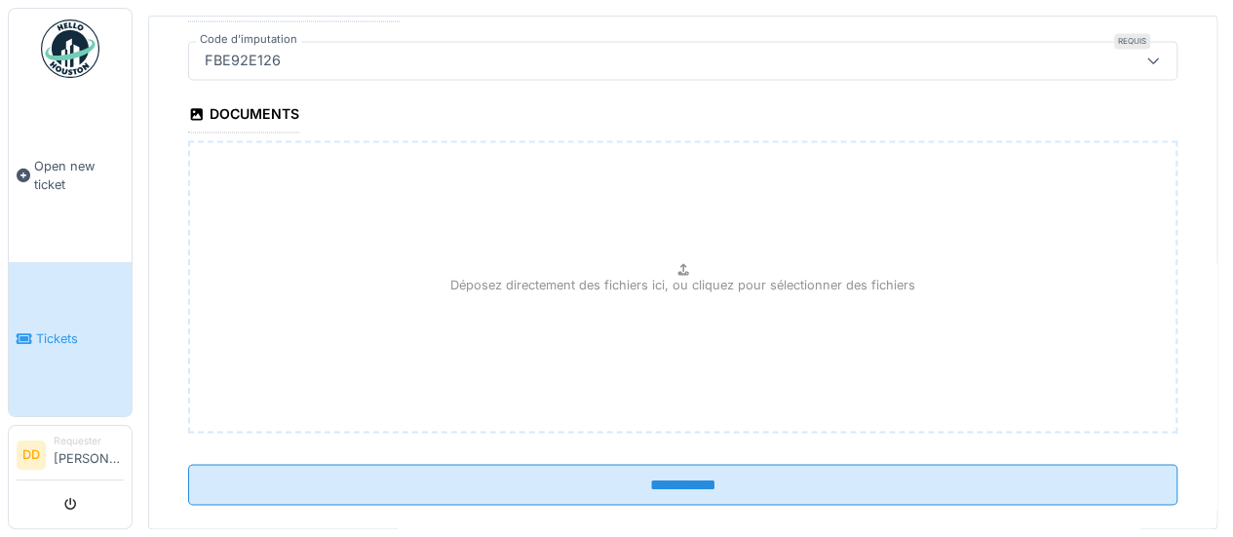
scroll to position [1507, 0]
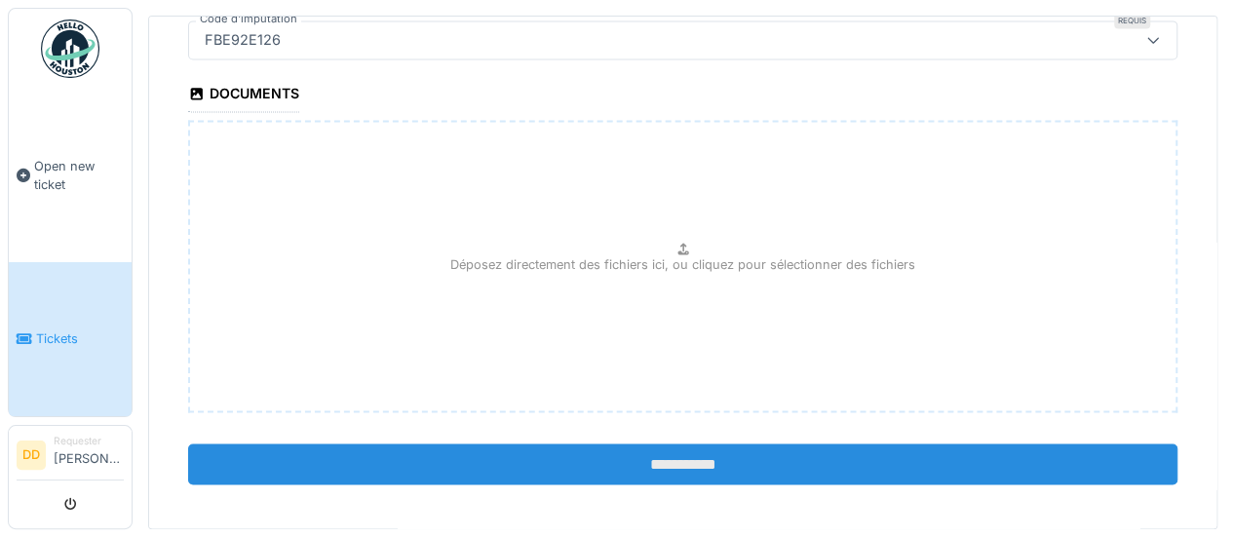
click at [664, 445] on input "**********" at bounding box center [682, 463] width 989 height 41
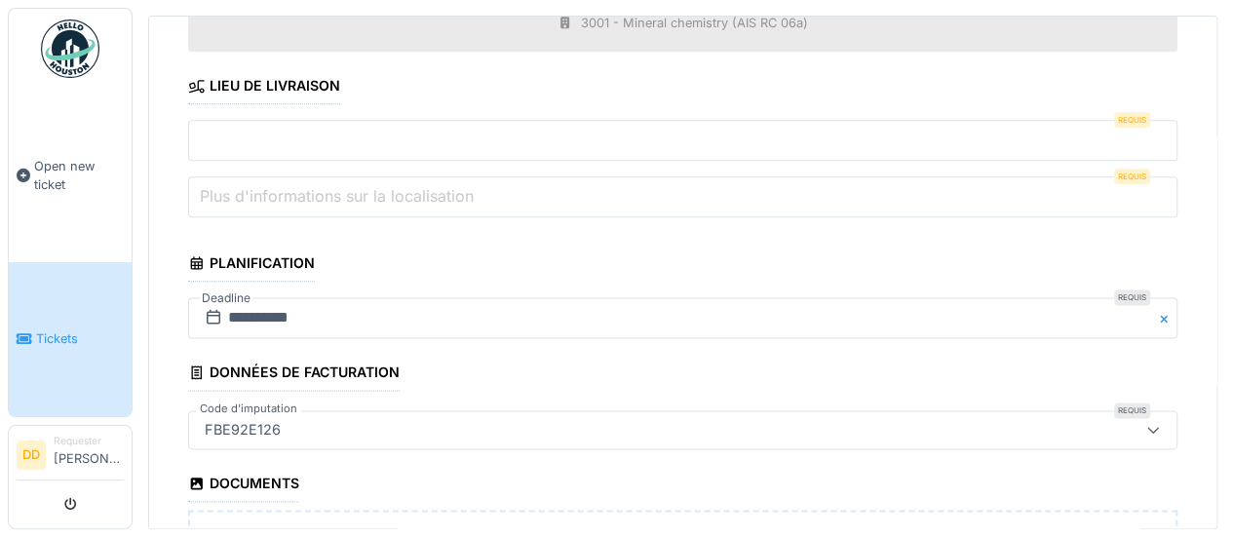
scroll to position [1019, 0]
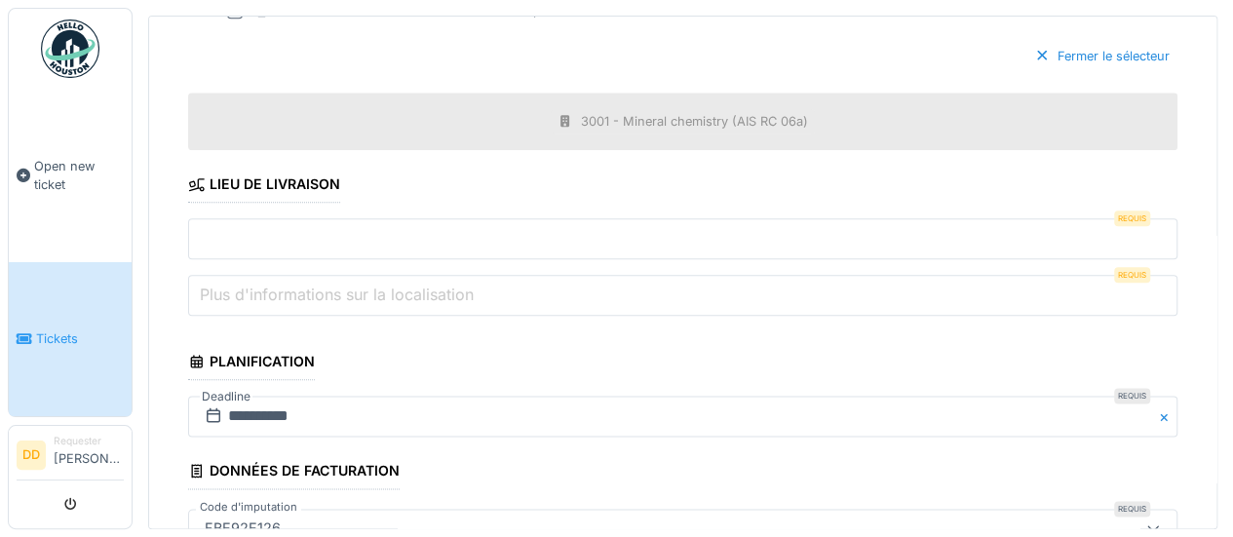
click at [260, 225] on input "text" at bounding box center [682, 238] width 989 height 41
type input "***"
click at [316, 283] on label "Plus d'informations sur la localisation" at bounding box center [337, 294] width 282 height 23
click at [316, 280] on input "Plus d'informations sur la localisation" at bounding box center [682, 295] width 989 height 41
click at [532, 286] on input "Plus d'informations sur la localisation" at bounding box center [682, 295] width 989 height 41
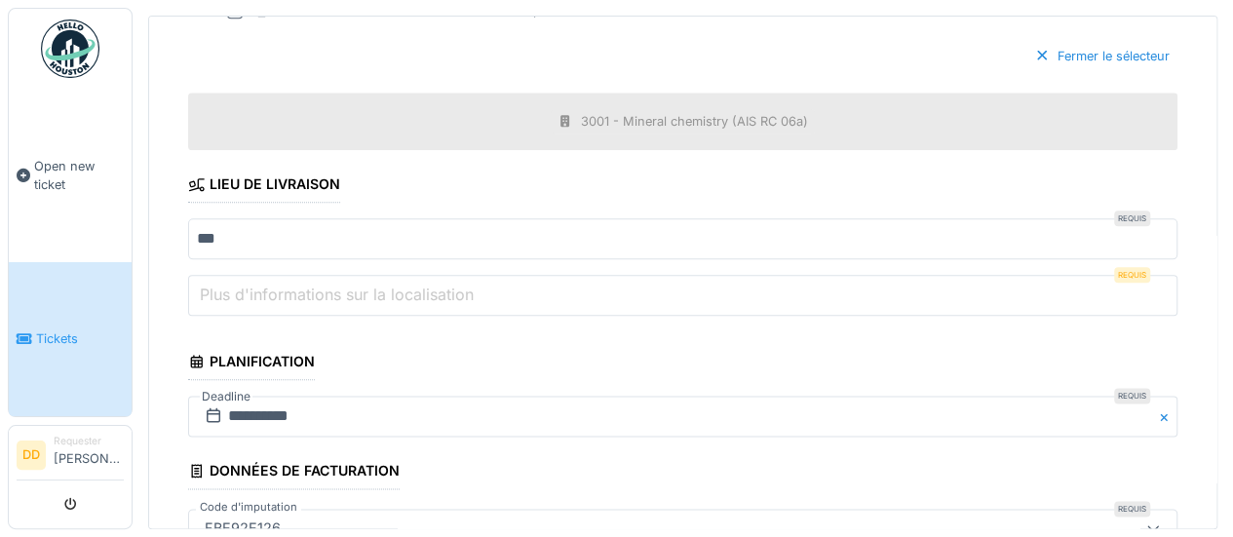
type input "***"
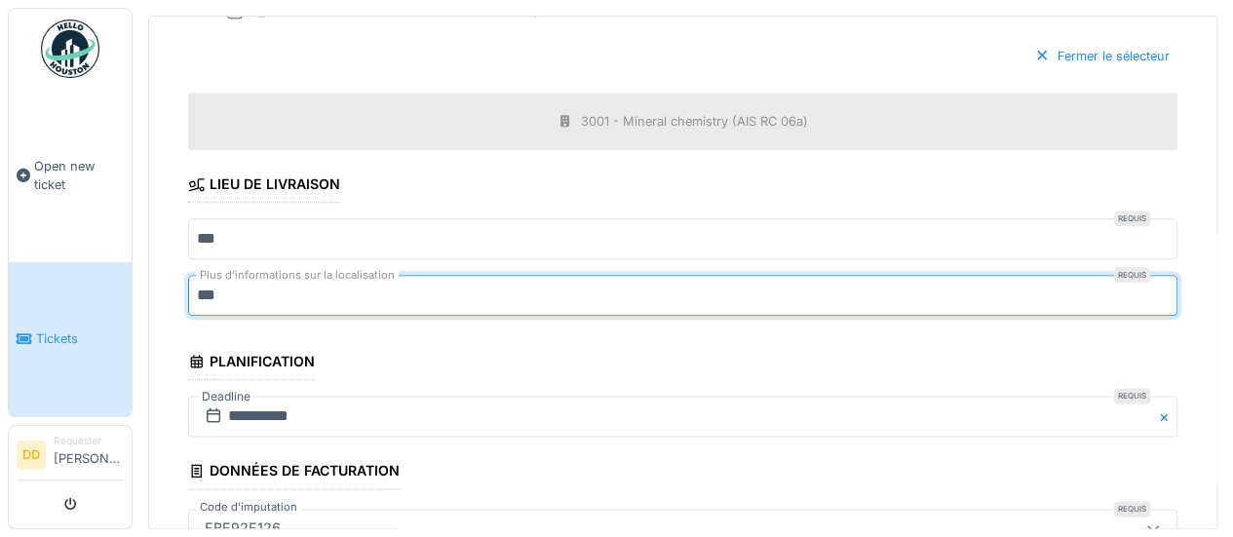
click at [528, 326] on fieldset "**********" at bounding box center [682, 47] width 989 height 1882
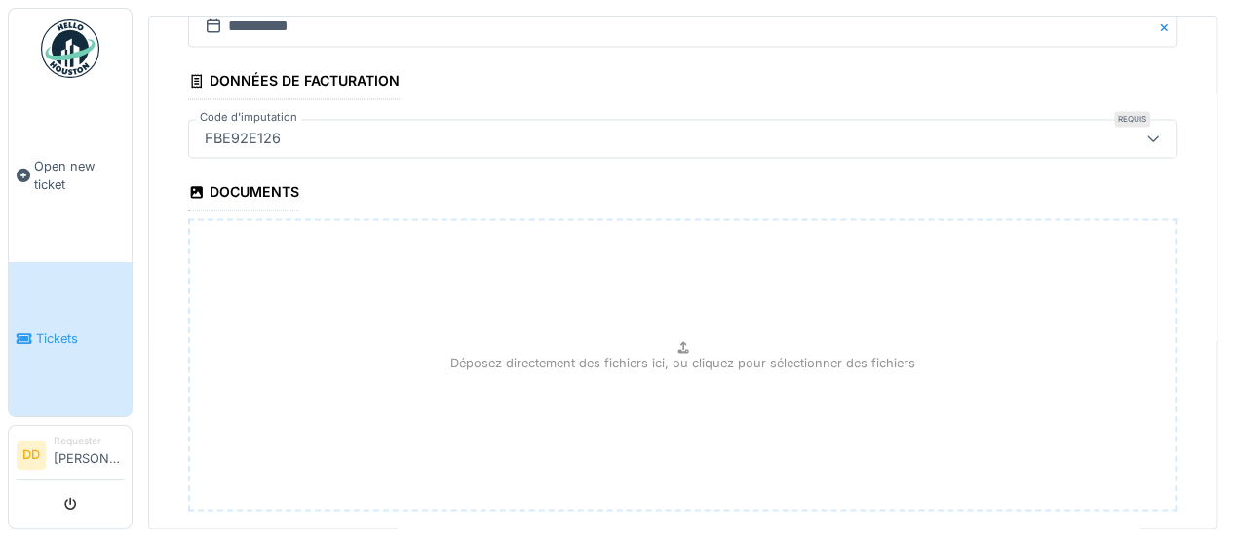
scroll to position [1507, 0]
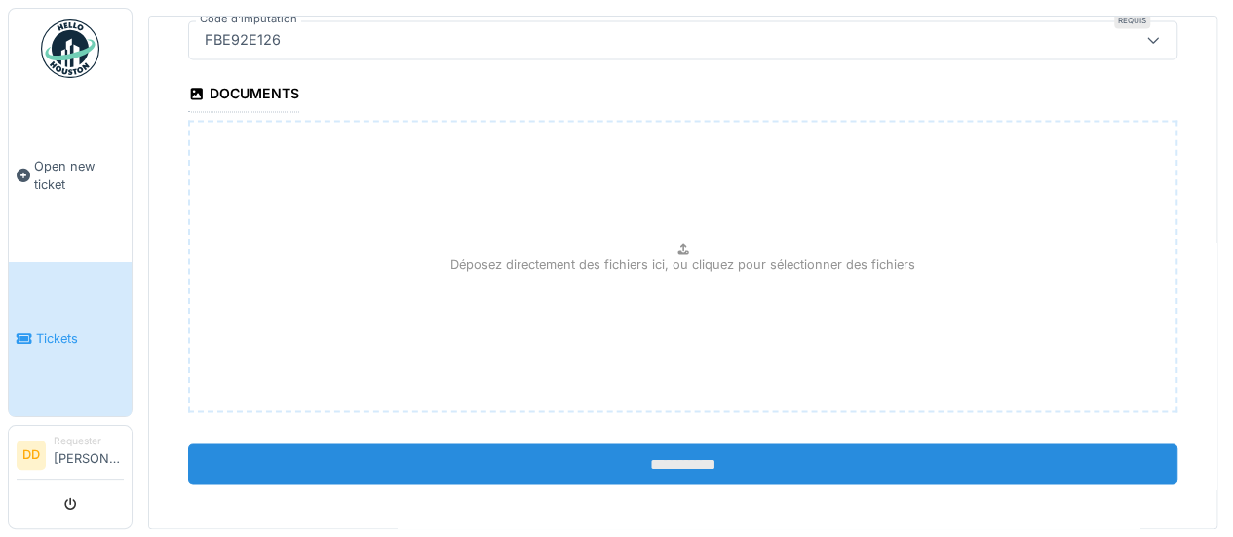
click at [666, 443] on input "**********" at bounding box center [682, 463] width 989 height 41
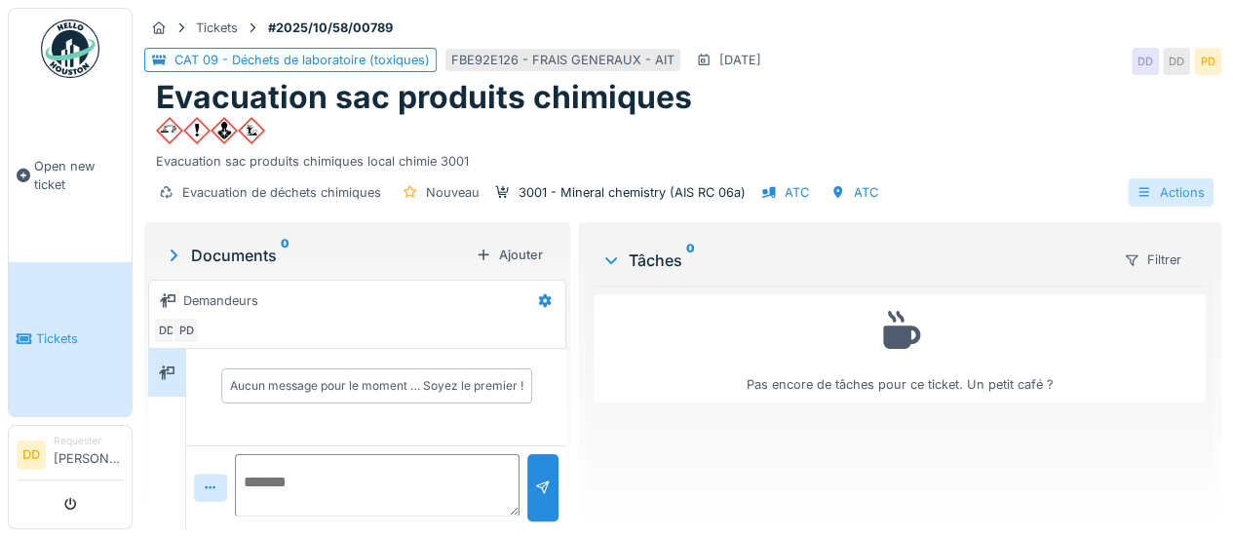
click at [1136, 189] on icon at bounding box center [1144, 192] width 16 height 13
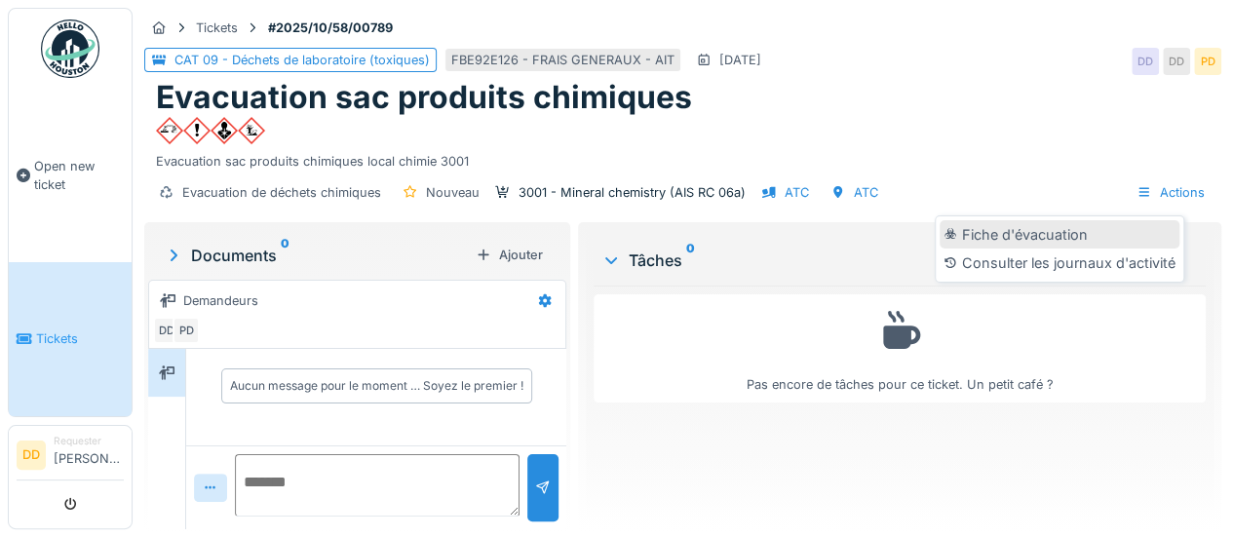
click at [1081, 227] on div "Fiche d'évacuation" at bounding box center [1059, 234] width 240 height 29
